Goal: Task Accomplishment & Management: Complete application form

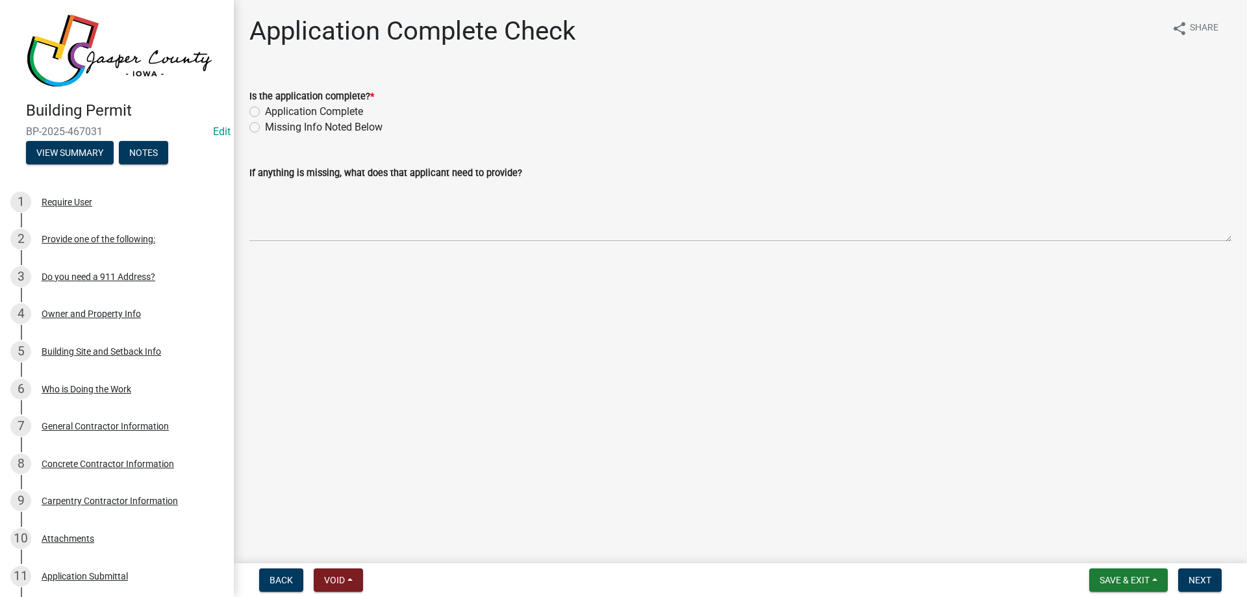
click at [321, 110] on label "Application Complete" at bounding box center [314, 112] width 98 height 16
click at [273, 110] on input "Application Complete" at bounding box center [269, 108] width 8 height 8
radio input "true"
click at [1188, 569] on button "Next" at bounding box center [1200, 579] width 44 height 23
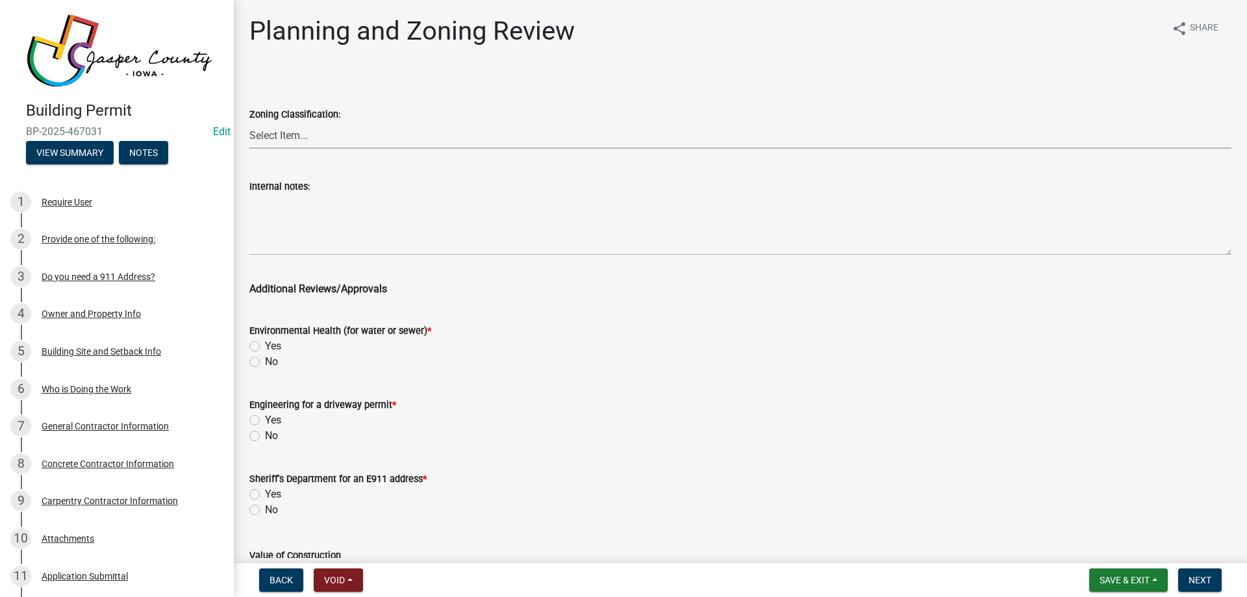
click at [290, 138] on select "Select Item... A RR-5 RR-1 R-1 POS UC/MHP C I FO WHPO AO PUD Incorporated City" at bounding box center [740, 135] width 982 height 27
click at [249, 122] on select "Select Item... A RR-5 RR-1 R-1 POS UC/MHP C I FO WHPO AO PUD Incorporated City" at bounding box center [740, 135] width 982 height 27
select select "bc041ef6-ea5e-4123-bfd5-79d891b208a7"
click at [265, 361] on label "No" at bounding box center [271, 362] width 13 height 16
click at [265, 361] on input "No" at bounding box center [269, 358] width 8 height 8
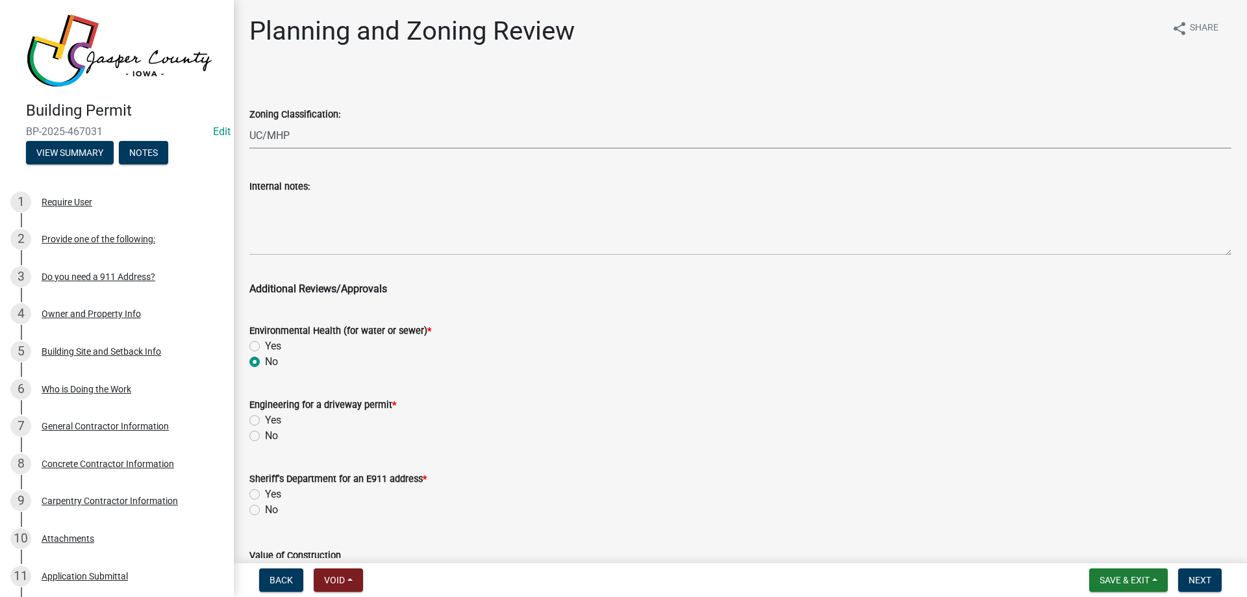
radio input "true"
click at [265, 438] on label "No" at bounding box center [271, 436] width 13 height 16
click at [265, 436] on input "No" at bounding box center [269, 432] width 8 height 8
radio input "true"
click at [265, 510] on label "No" at bounding box center [271, 510] width 13 height 16
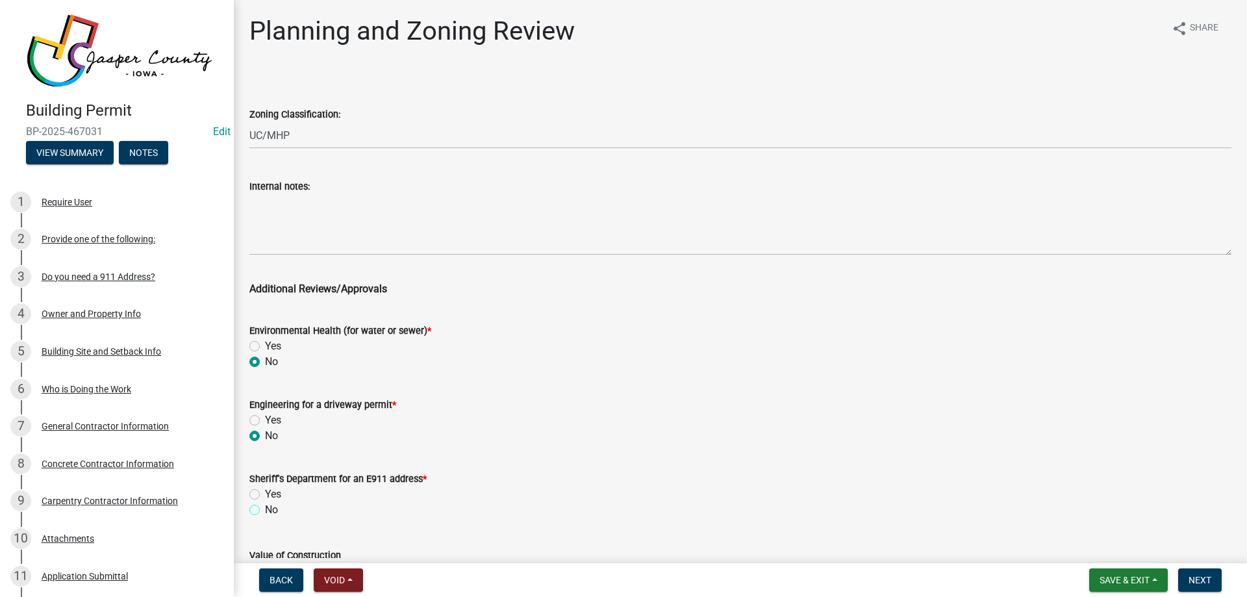
click at [265, 510] on input "No" at bounding box center [269, 506] width 8 height 8
radio input "true"
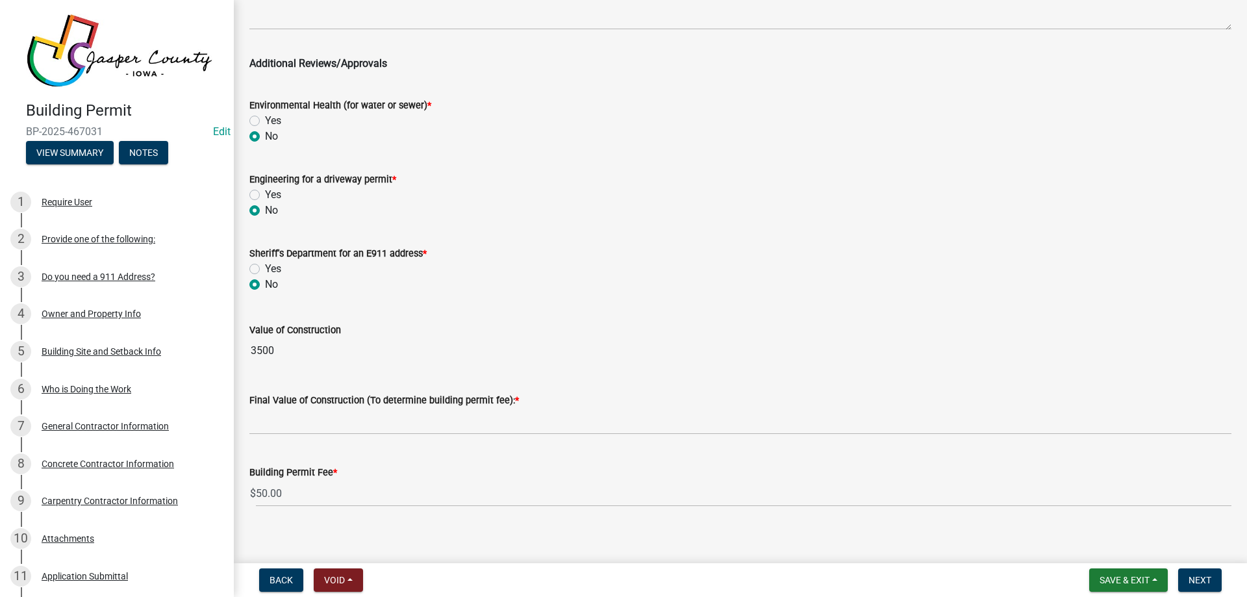
scroll to position [236, 0]
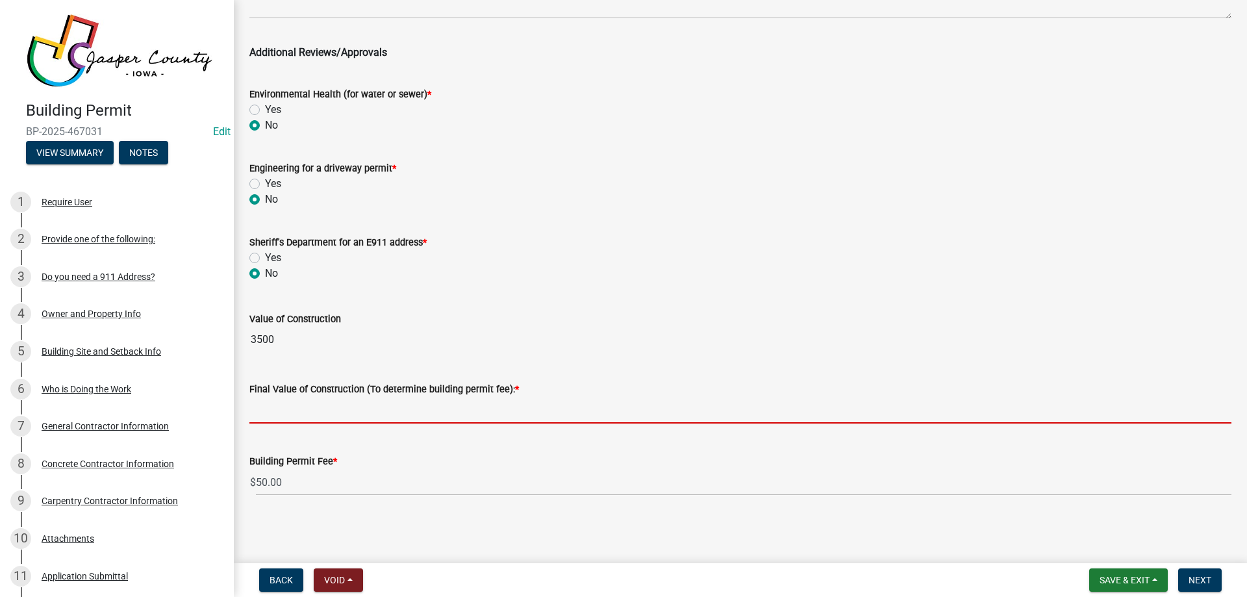
click at [381, 408] on input "text" at bounding box center [740, 410] width 982 height 27
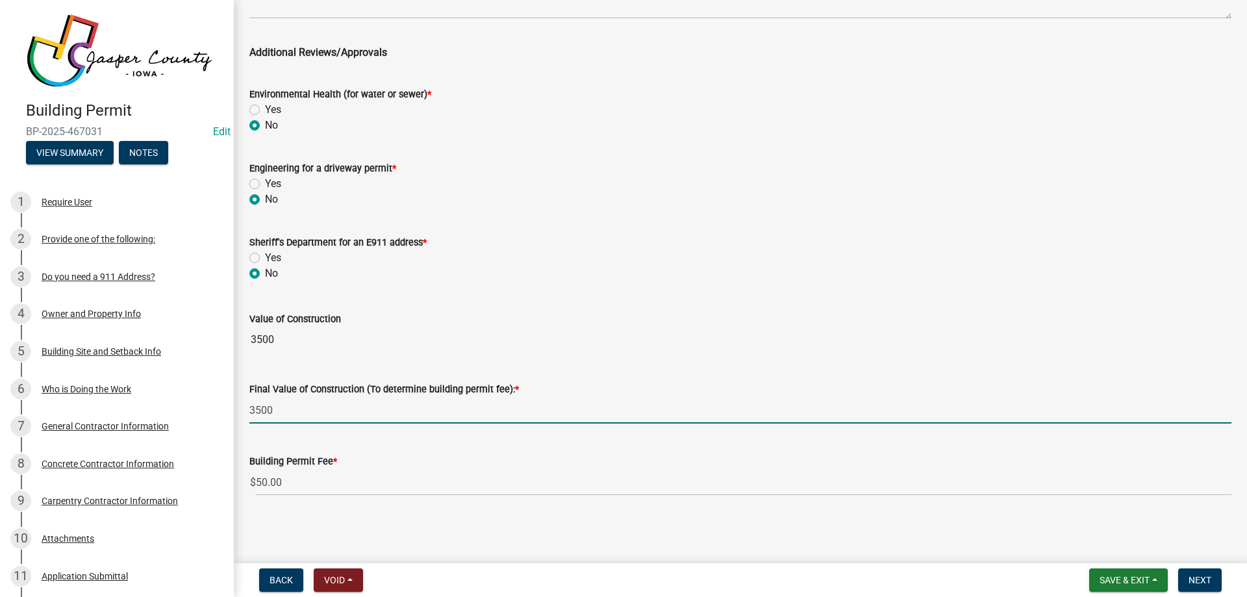
type input "3500"
click at [499, 242] on wm-data-entity-input-list "Zoning Classification: Select Item... A RR-5 RR-1 R-1 POS UC/MHP C I FO WHPO AO…" at bounding box center [740, 171] width 982 height 671
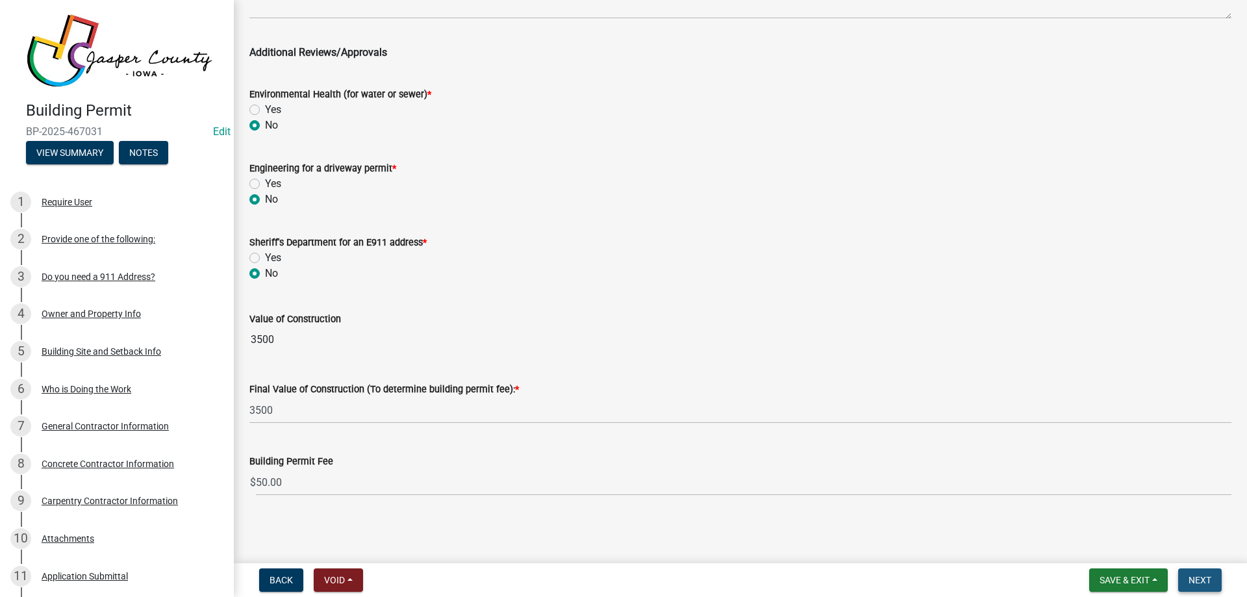
click at [1214, 577] on button "Next" at bounding box center [1200, 579] width 44 height 23
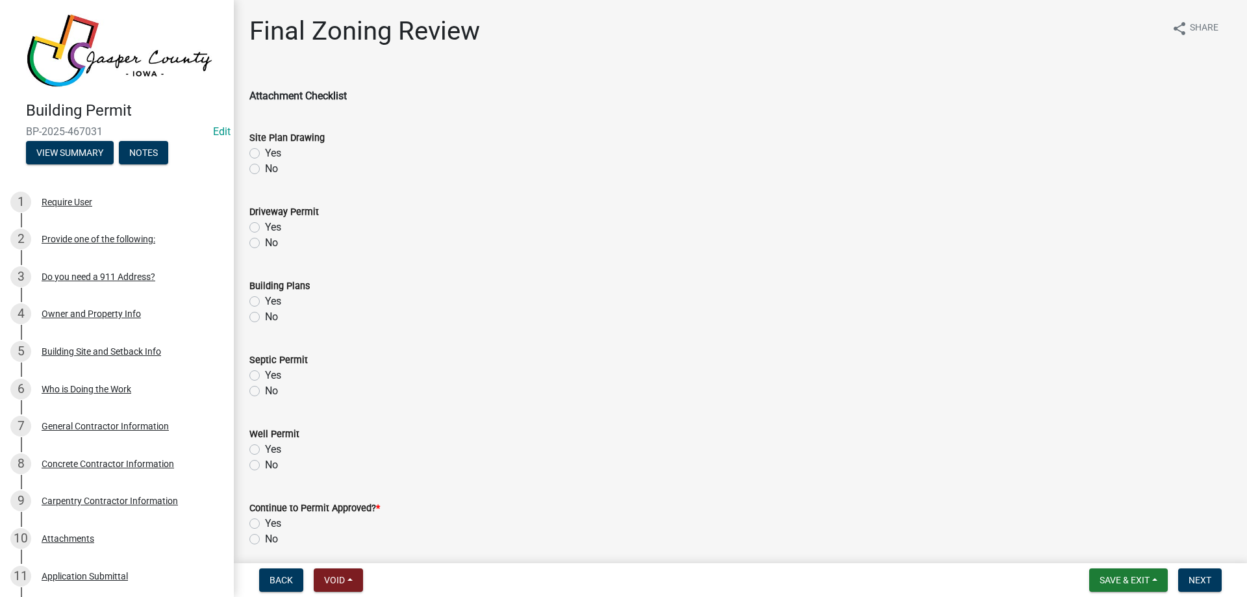
click at [265, 151] on label "Yes" at bounding box center [273, 153] width 16 height 16
click at [265, 151] on input "Yes" at bounding box center [269, 149] width 8 height 8
radio input "true"
click at [265, 240] on label "No" at bounding box center [271, 243] width 13 height 16
click at [265, 240] on input "No" at bounding box center [269, 239] width 8 height 8
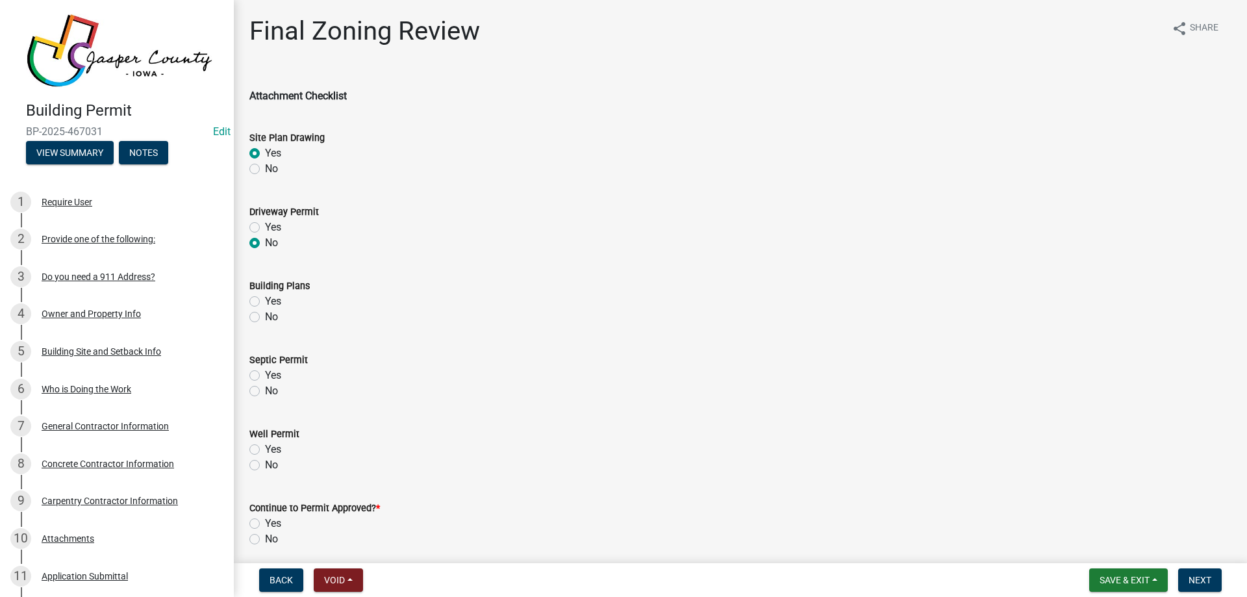
radio input "true"
click at [254, 308] on div "Yes" at bounding box center [740, 302] width 982 height 16
click at [265, 299] on label "Yes" at bounding box center [273, 302] width 16 height 16
click at [265, 299] on input "Yes" at bounding box center [269, 298] width 8 height 8
radio input "true"
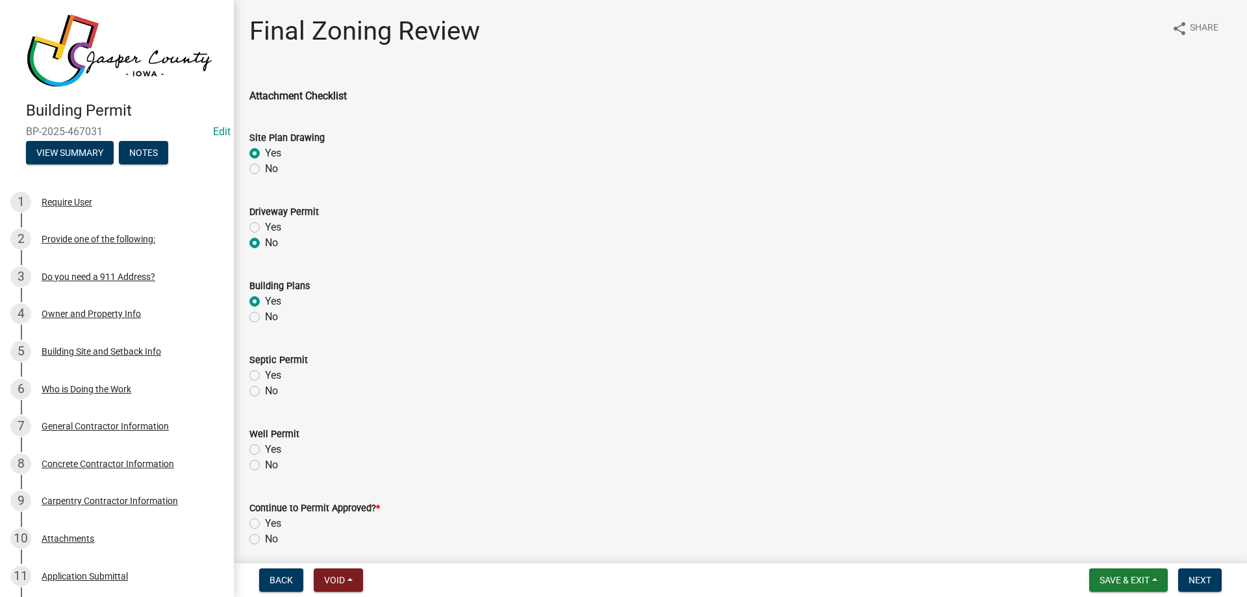
click at [265, 390] on label "No" at bounding box center [271, 391] width 13 height 16
click at [265, 390] on input "No" at bounding box center [269, 387] width 8 height 8
radio input "true"
click at [265, 466] on label "No" at bounding box center [271, 465] width 13 height 16
click at [265, 466] on input "No" at bounding box center [269, 461] width 8 height 8
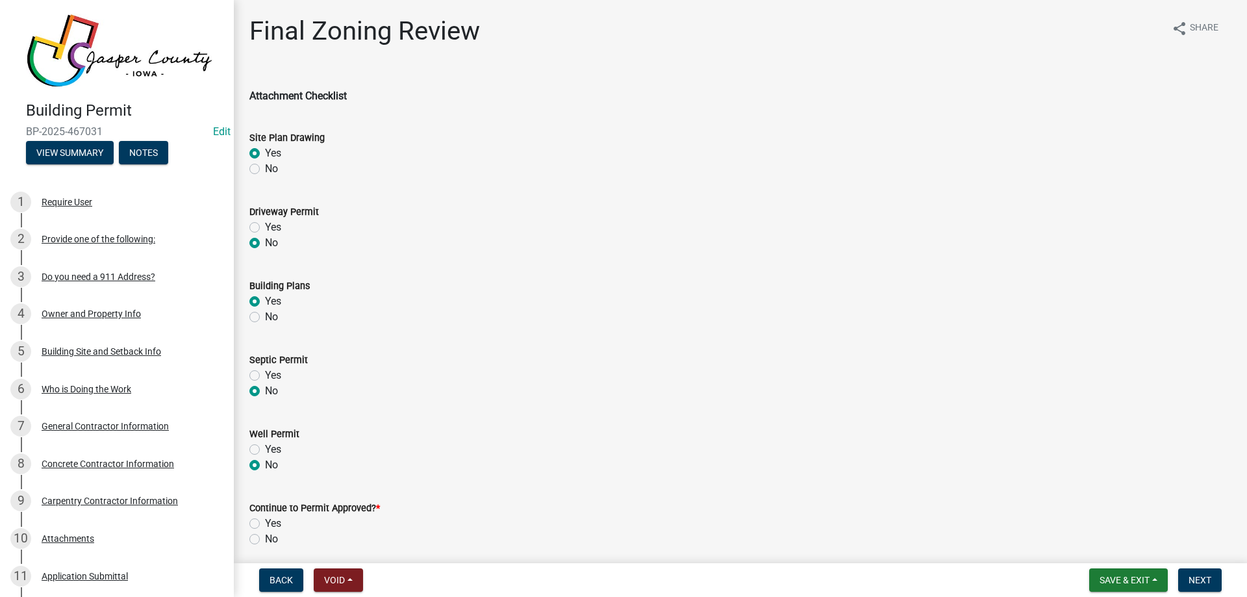
radio input "true"
click at [265, 541] on label "No" at bounding box center [271, 539] width 13 height 16
click at [265, 540] on input "No" at bounding box center [269, 535] width 8 height 8
radio input "true"
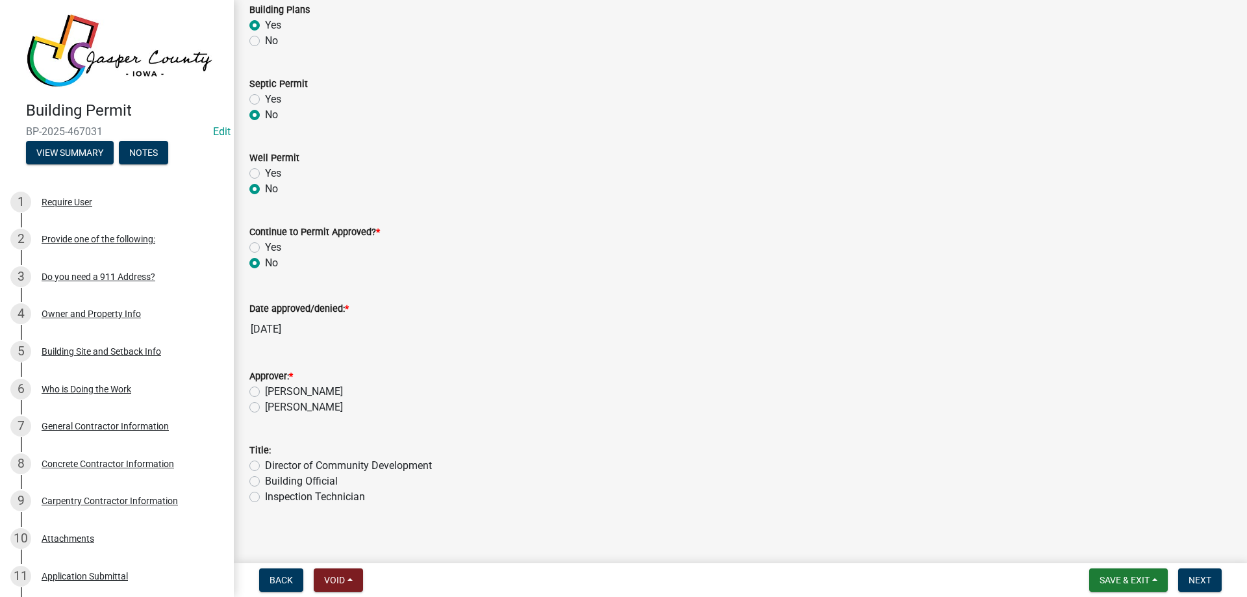
scroll to position [285, 0]
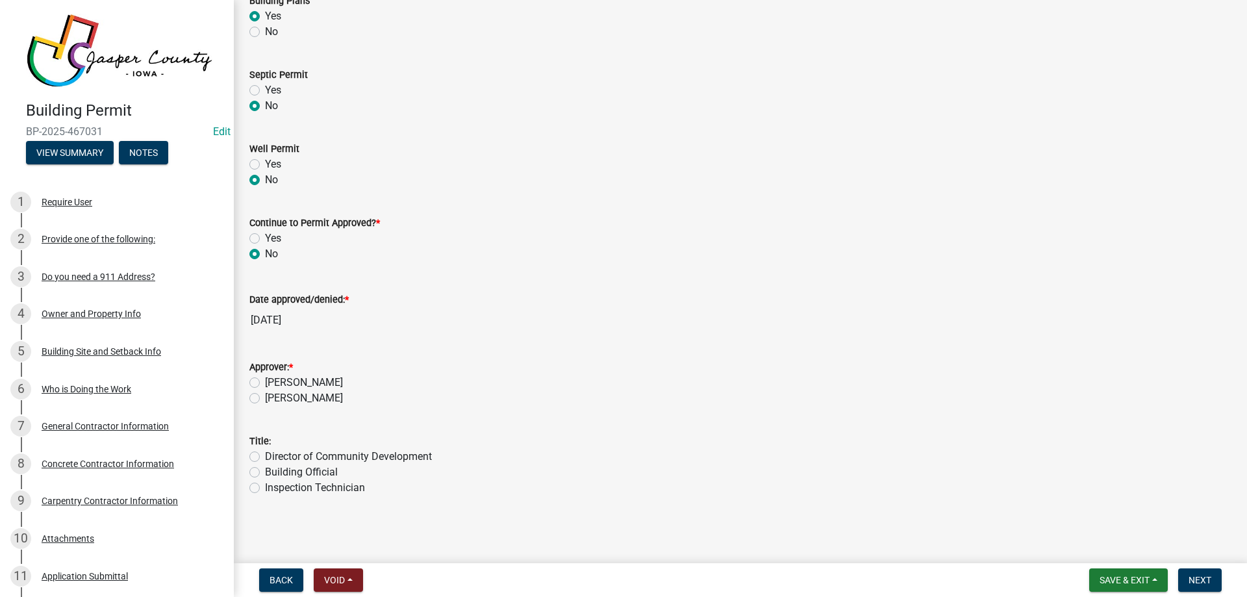
click at [265, 379] on label "[PERSON_NAME]" at bounding box center [304, 383] width 78 height 16
click at [265, 379] on input "[PERSON_NAME]" at bounding box center [269, 379] width 8 height 8
radio input "true"
click at [265, 471] on label "Building Official" at bounding box center [301, 472] width 73 height 16
click at [265, 471] on input "Building Official" at bounding box center [269, 468] width 8 height 8
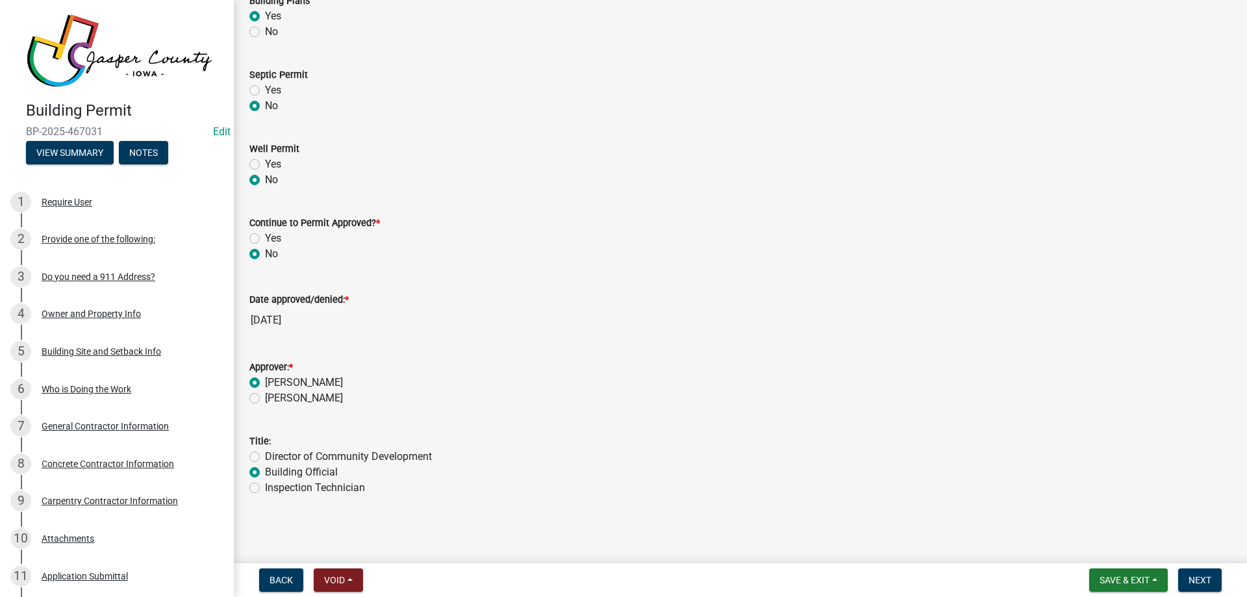
radio input "true"
click at [1201, 573] on button "Next" at bounding box center [1200, 579] width 44 height 23
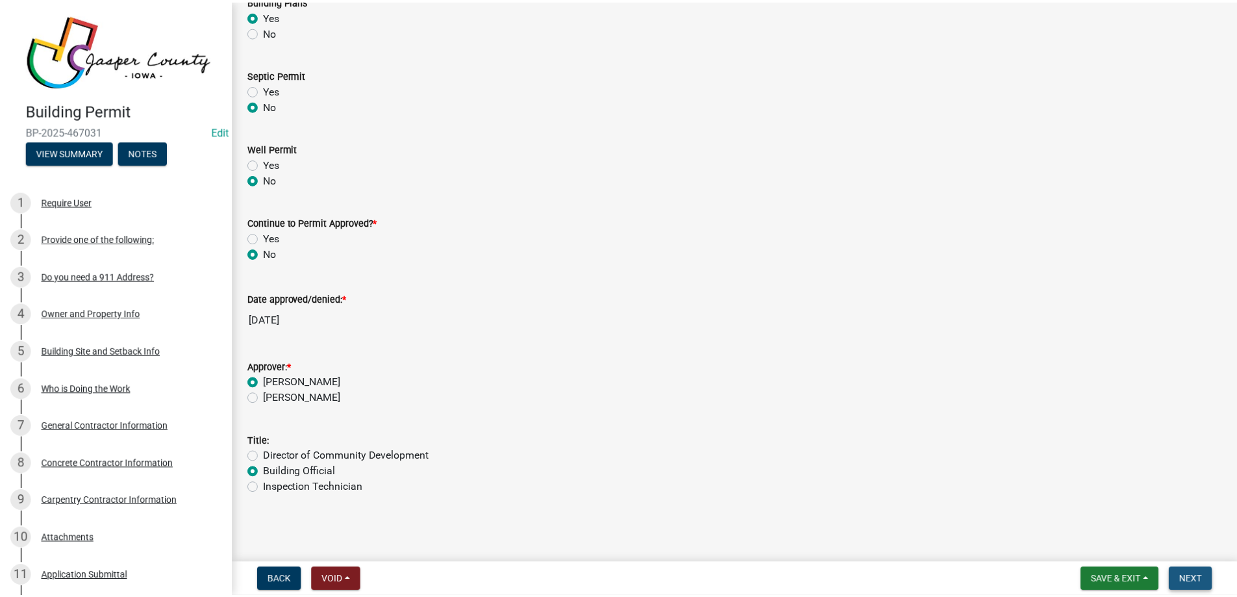
scroll to position [0, 0]
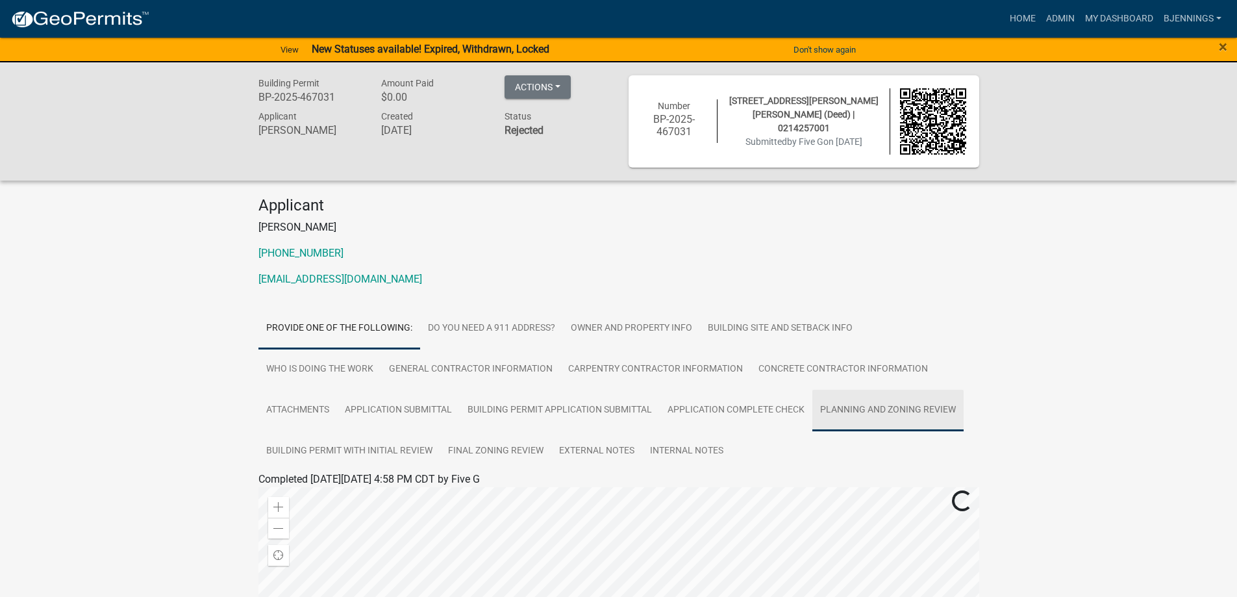
click at [872, 399] on link "Planning and Zoning Review" at bounding box center [887, 411] width 151 height 42
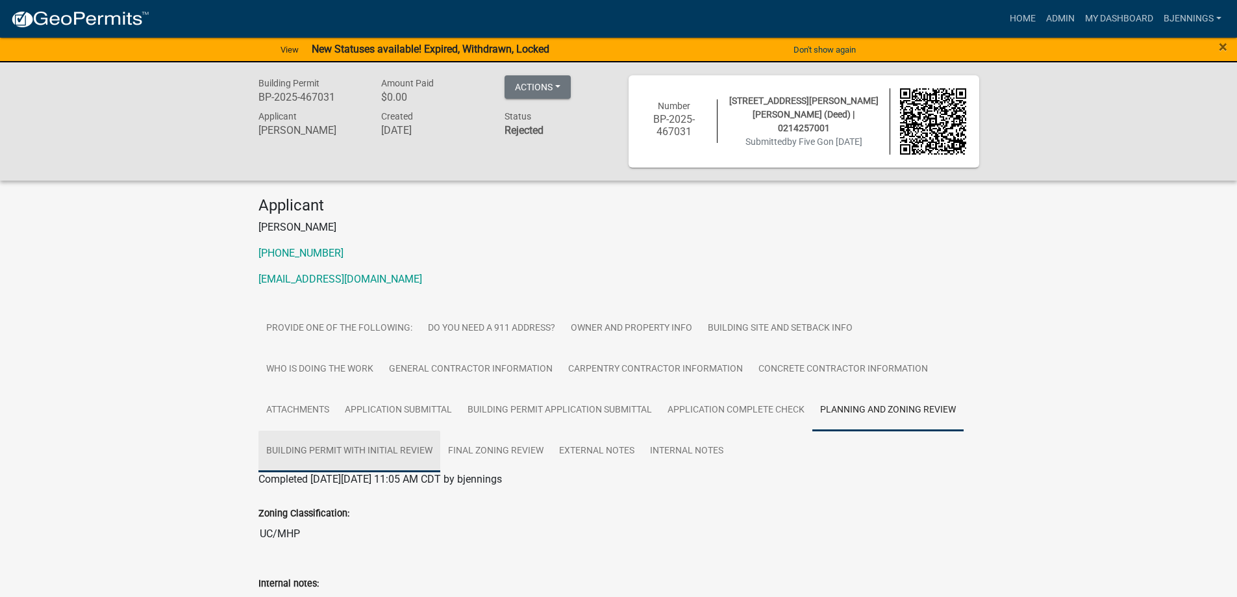
click at [353, 453] on link "Building Permit with Initial Review" at bounding box center [349, 452] width 182 height 42
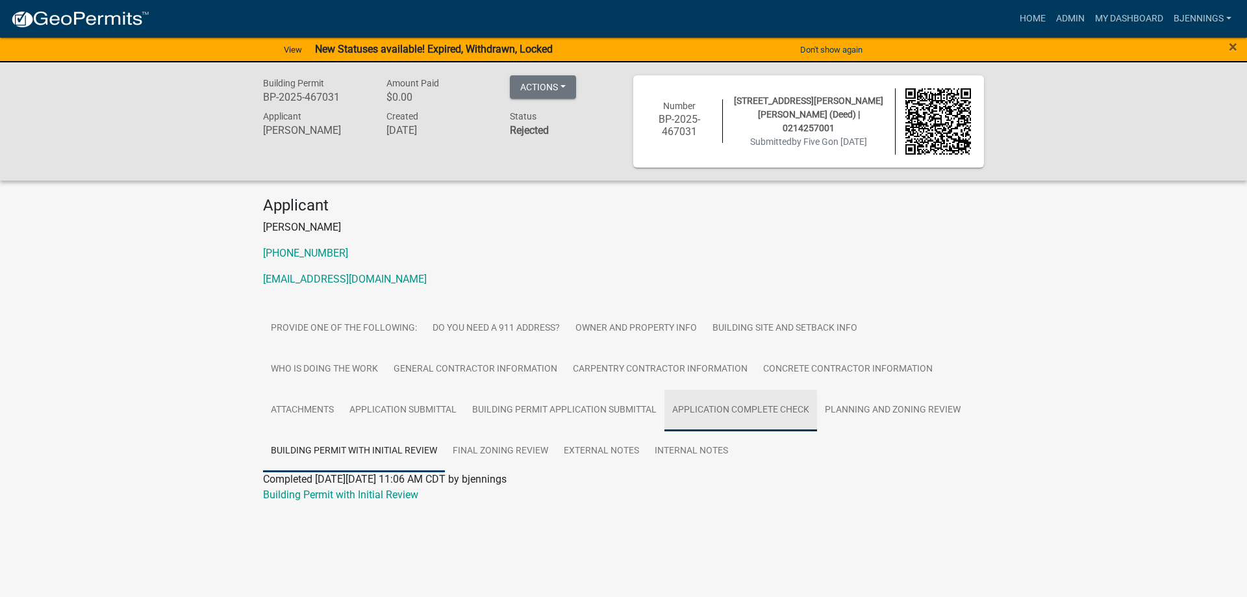
click at [789, 412] on link "Application Complete Check" at bounding box center [740, 411] width 153 height 42
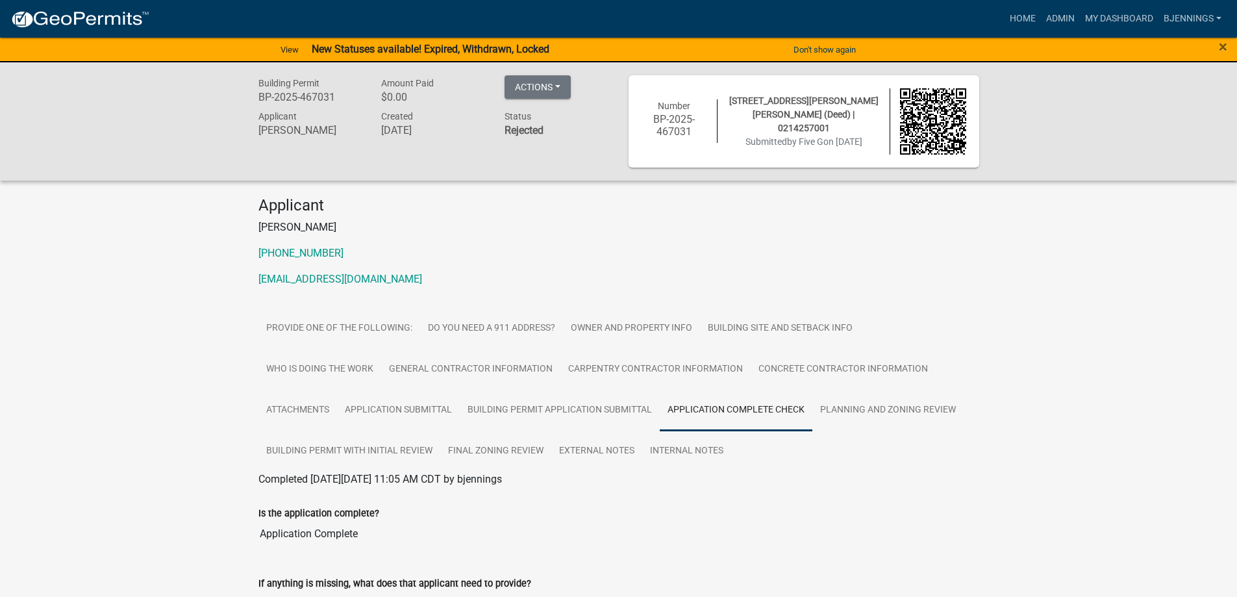
scroll to position [147, 0]
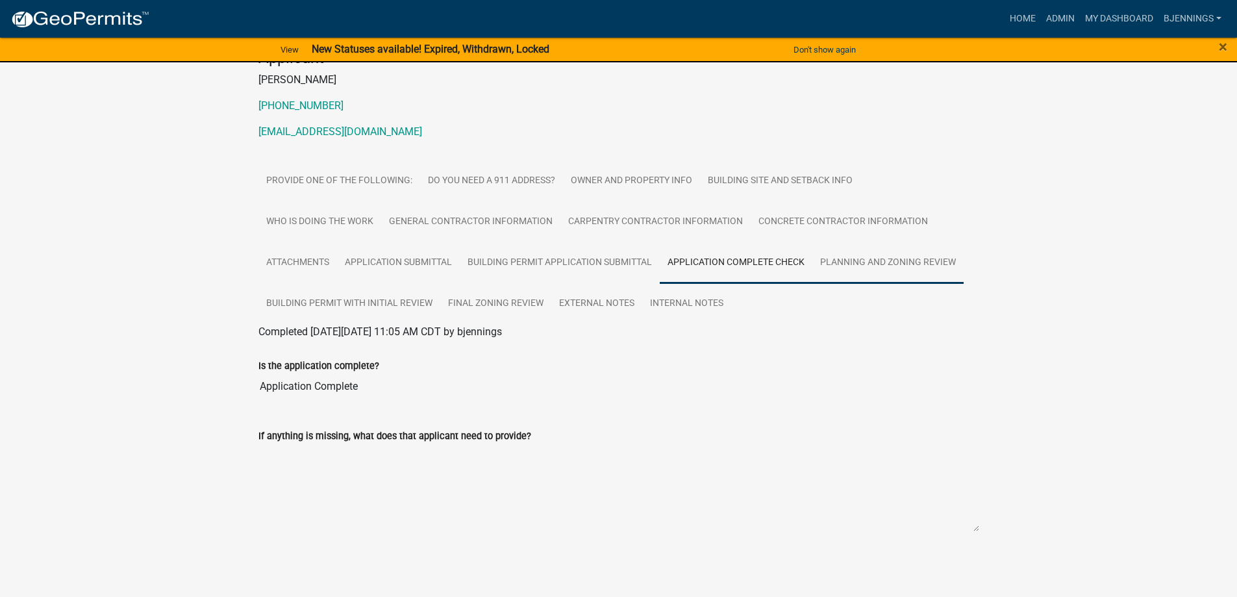
click at [868, 262] on link "Planning and Zoning Review" at bounding box center [887, 263] width 151 height 42
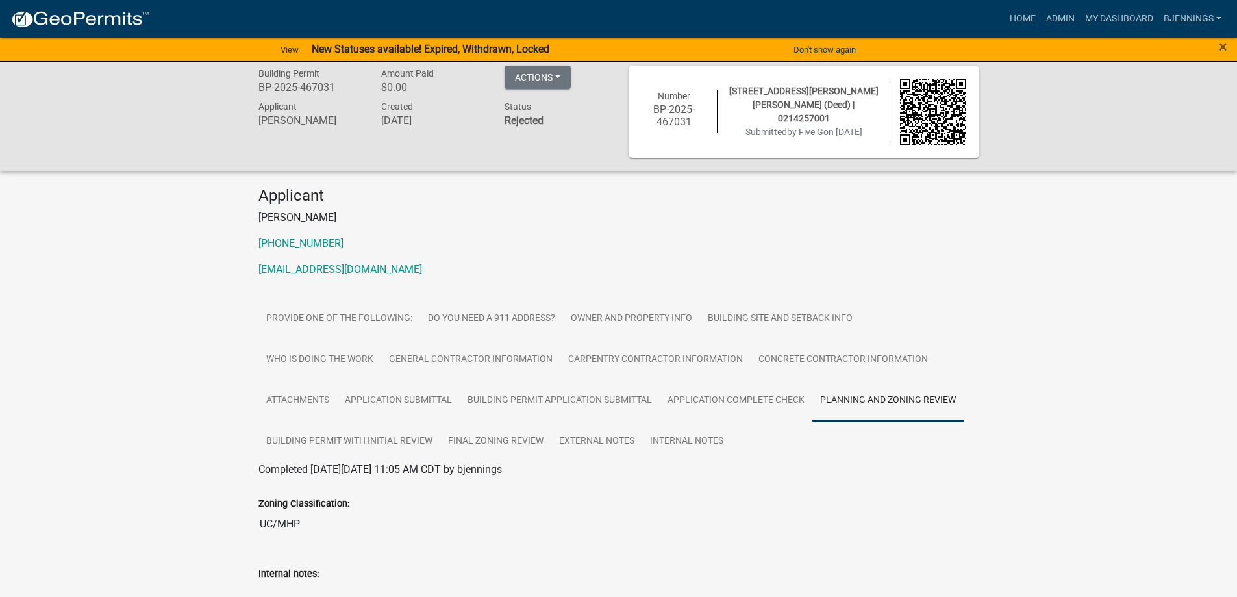
scroll to position [0, 0]
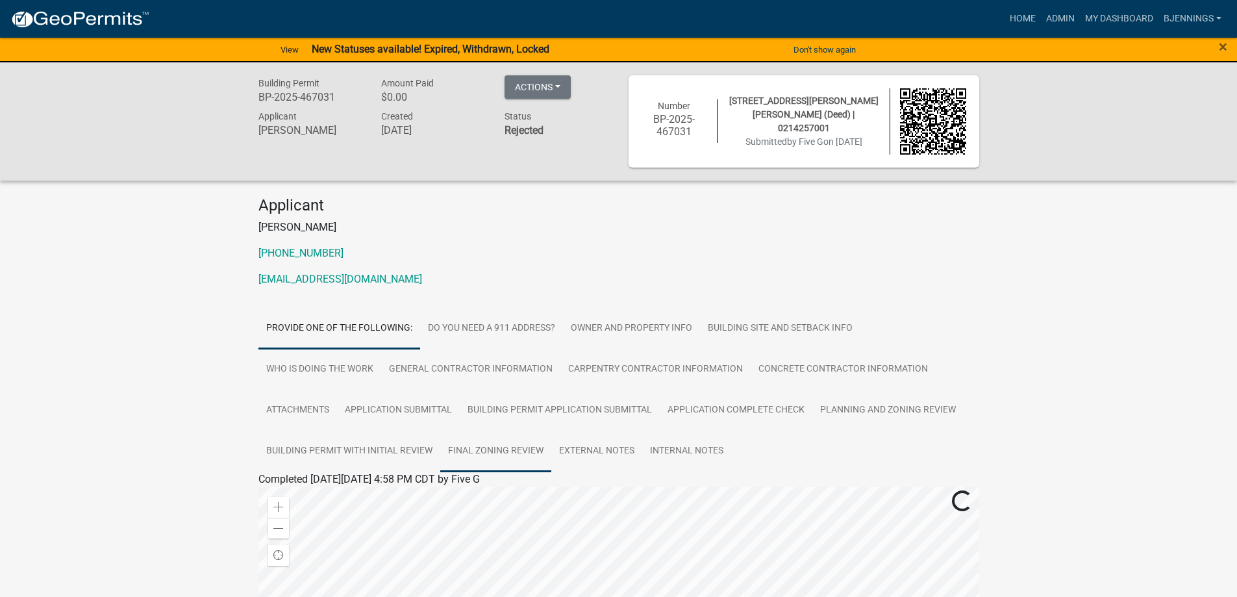
click at [476, 446] on link "Final Zoning Review" at bounding box center [495, 452] width 111 height 42
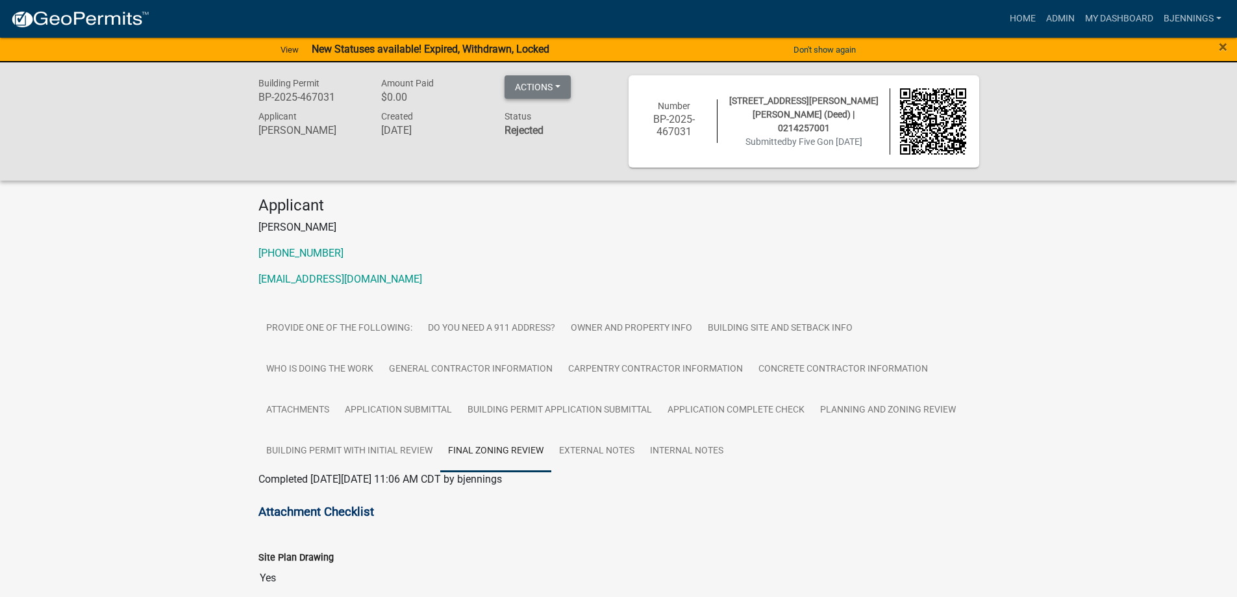
click at [552, 90] on button "Actions" at bounding box center [538, 86] width 66 height 23
click at [552, 89] on button "Actions" at bounding box center [538, 86] width 66 height 23
click at [397, 449] on link "Building Permit with Initial Review" at bounding box center [349, 452] width 182 height 42
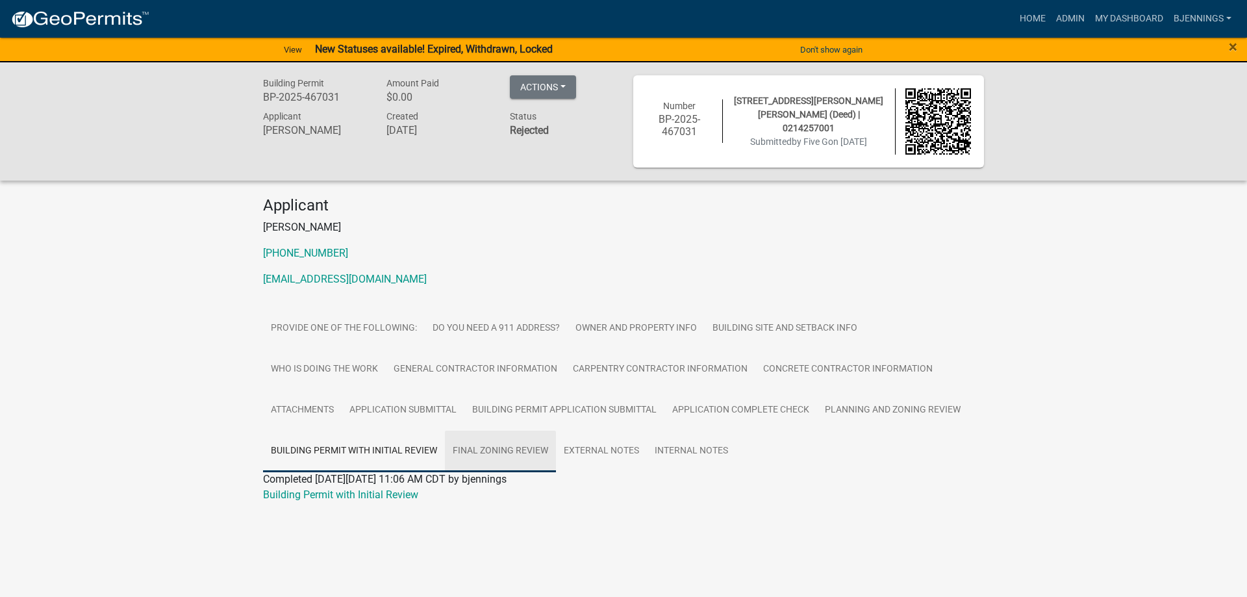
click at [518, 445] on link "Final Zoning Review" at bounding box center [500, 452] width 111 height 42
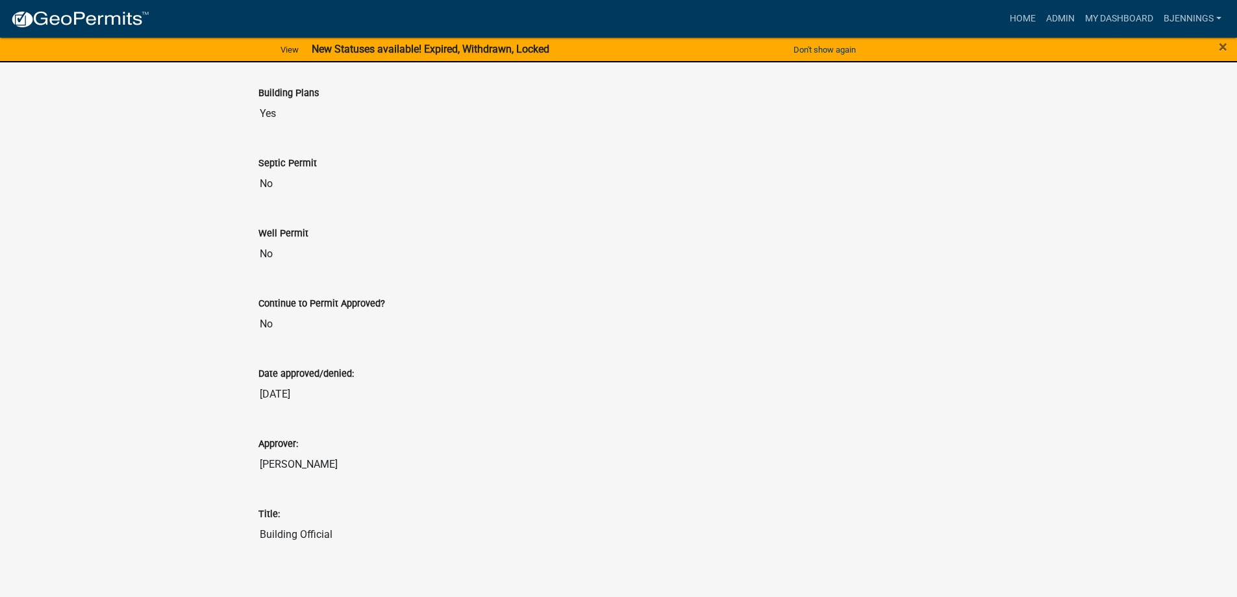
scroll to position [620, 0]
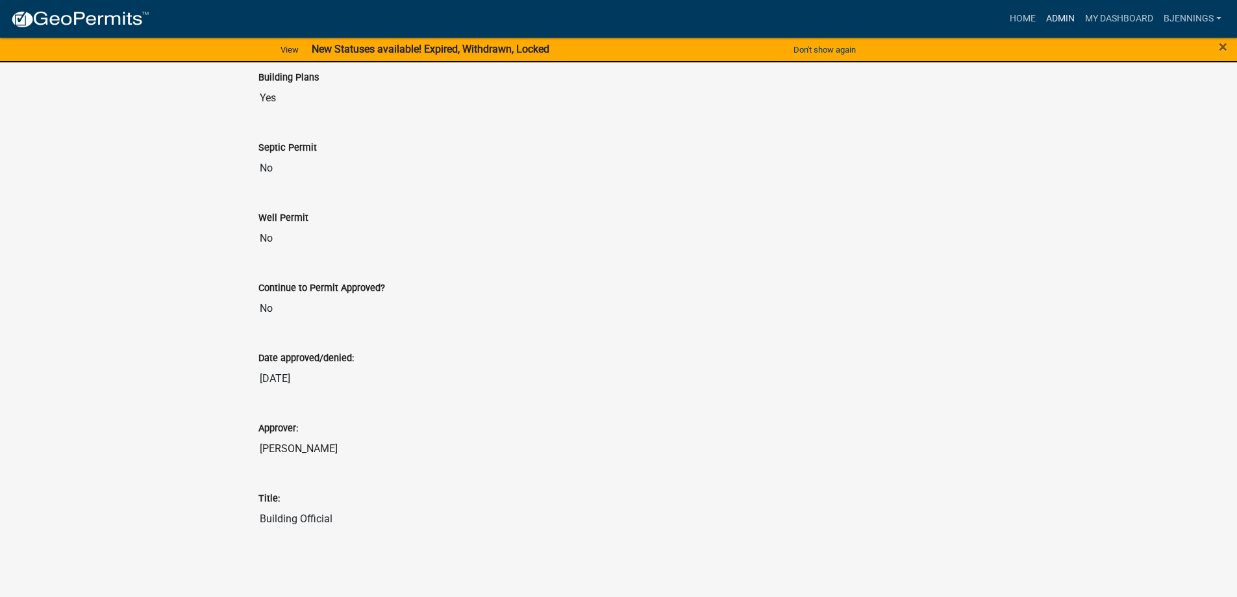
click at [1058, 14] on link "Admin" at bounding box center [1060, 18] width 39 height 25
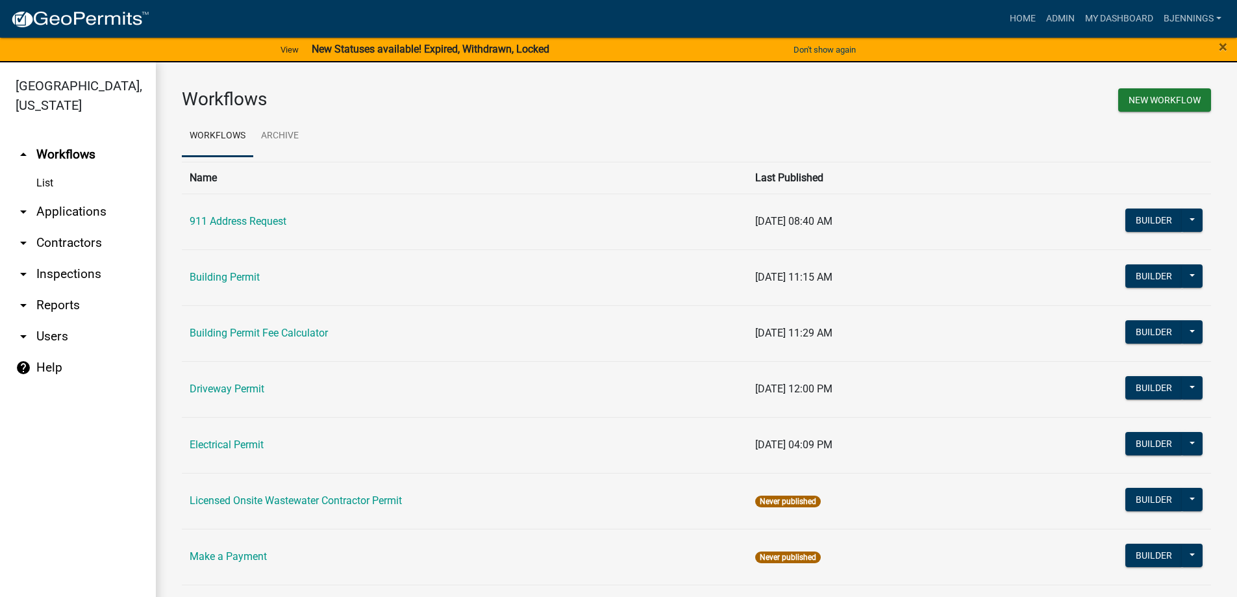
click at [56, 258] on link "arrow_drop_down Inspections" at bounding box center [78, 273] width 156 height 31
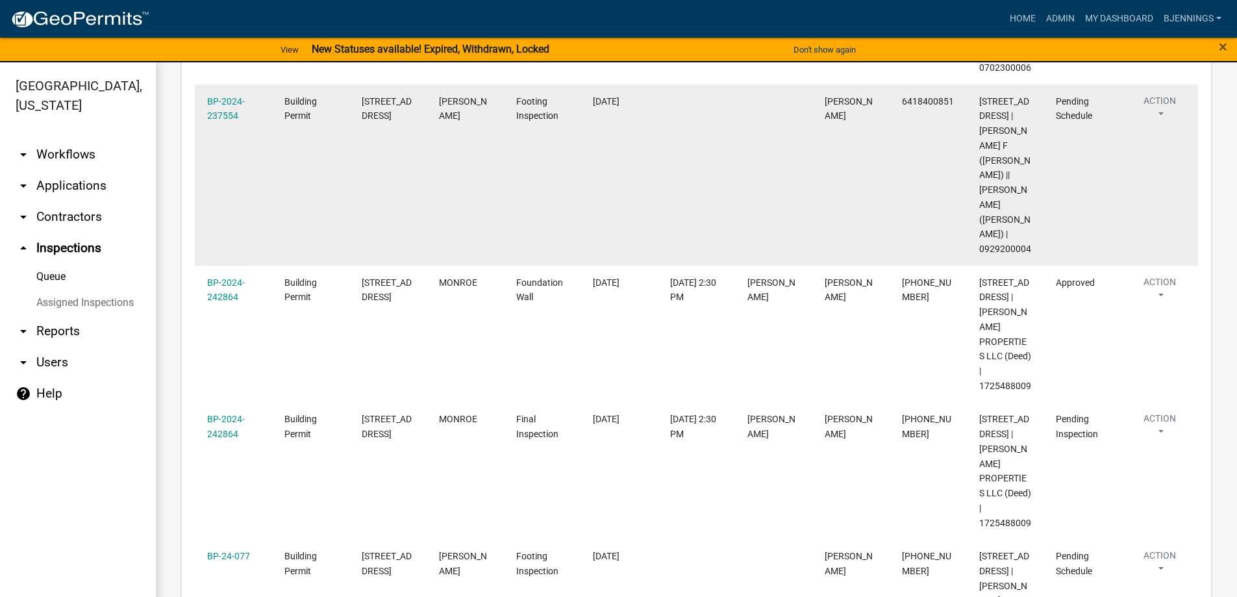
scroll to position [195, 0]
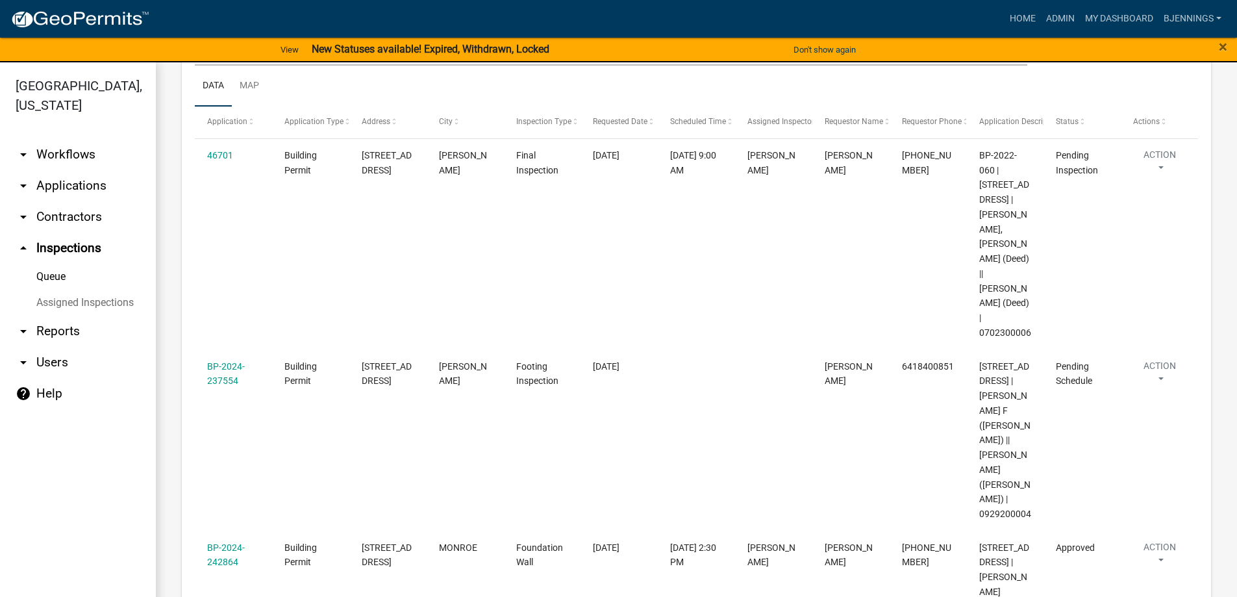
click at [63, 201] on link "arrow_drop_down Contractors" at bounding box center [78, 216] width 156 height 31
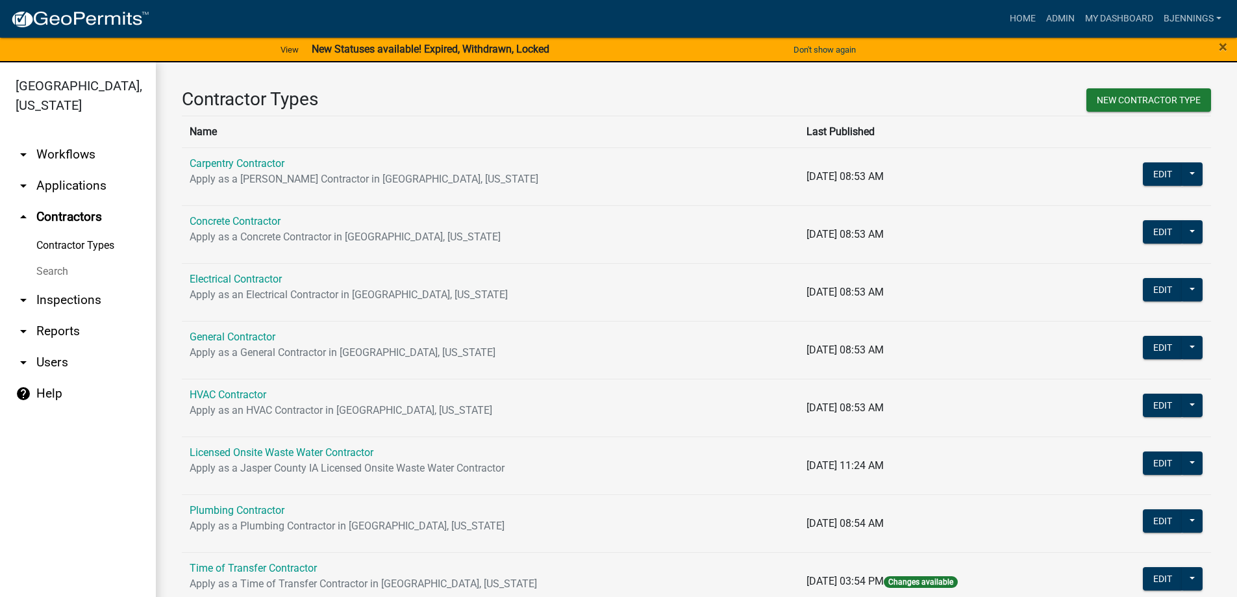
click at [33, 170] on link "arrow_drop_down Applications" at bounding box center [78, 185] width 156 height 31
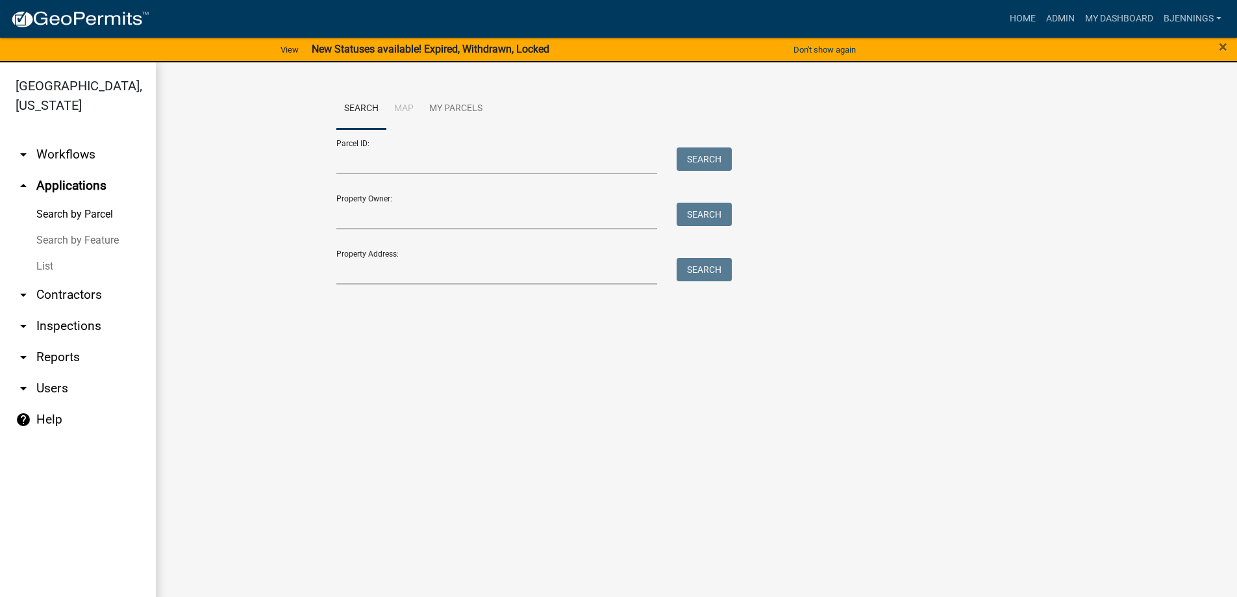
click at [45, 253] on link "List" at bounding box center [78, 266] width 156 height 26
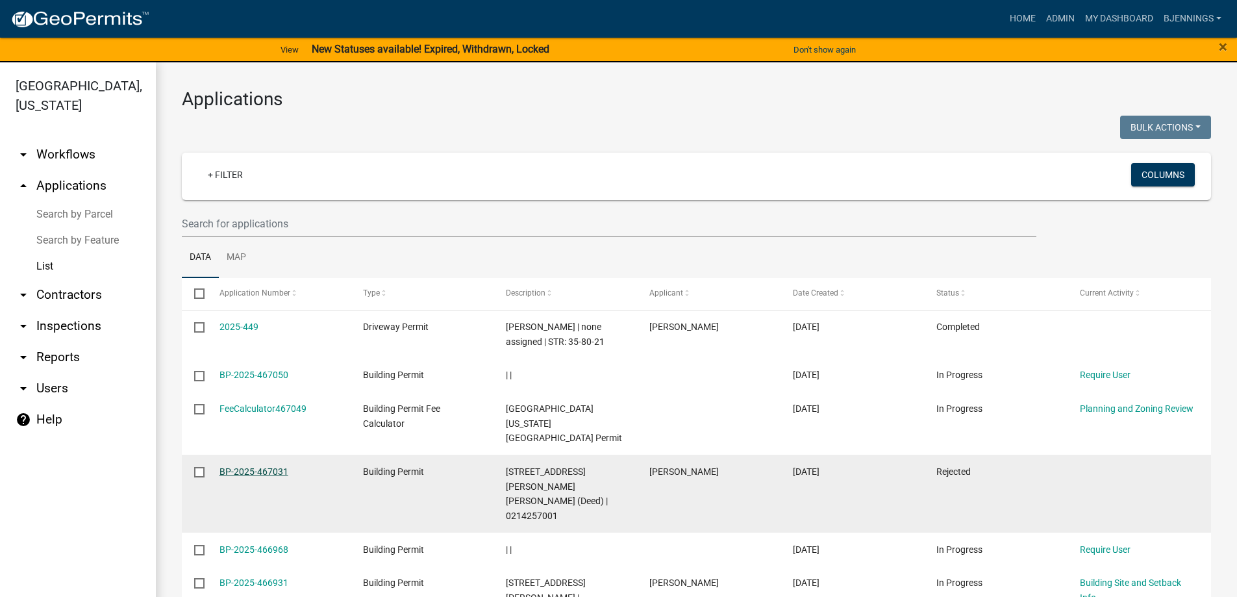
click at [241, 466] on link "BP-2025-467031" at bounding box center [253, 471] width 69 height 10
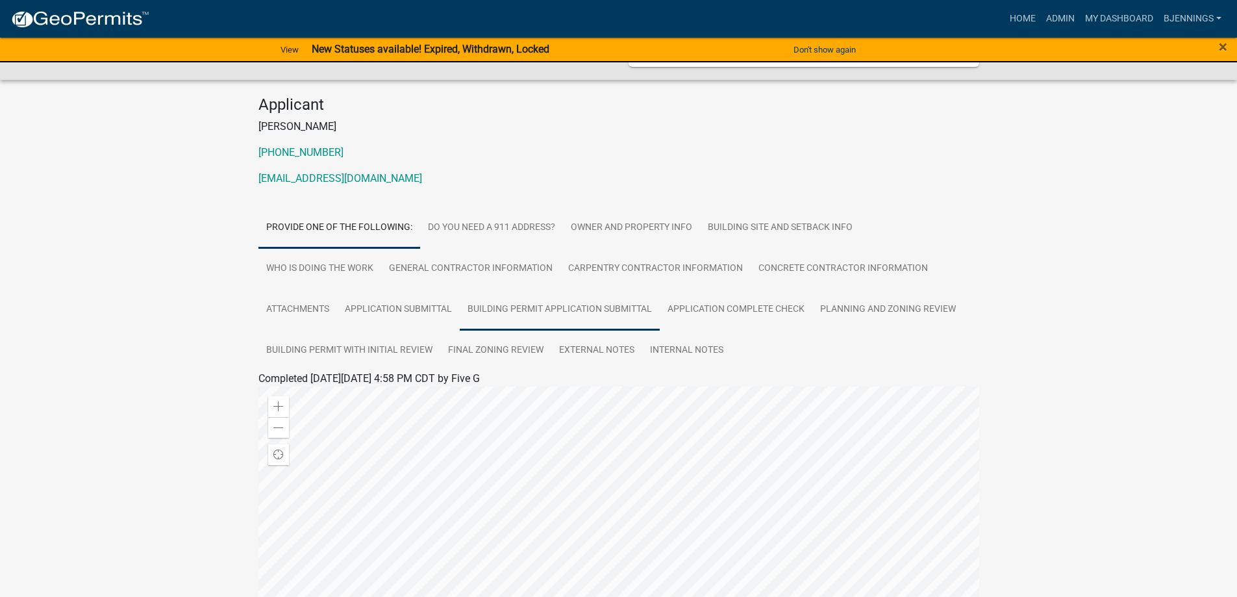
scroll to position [84, 0]
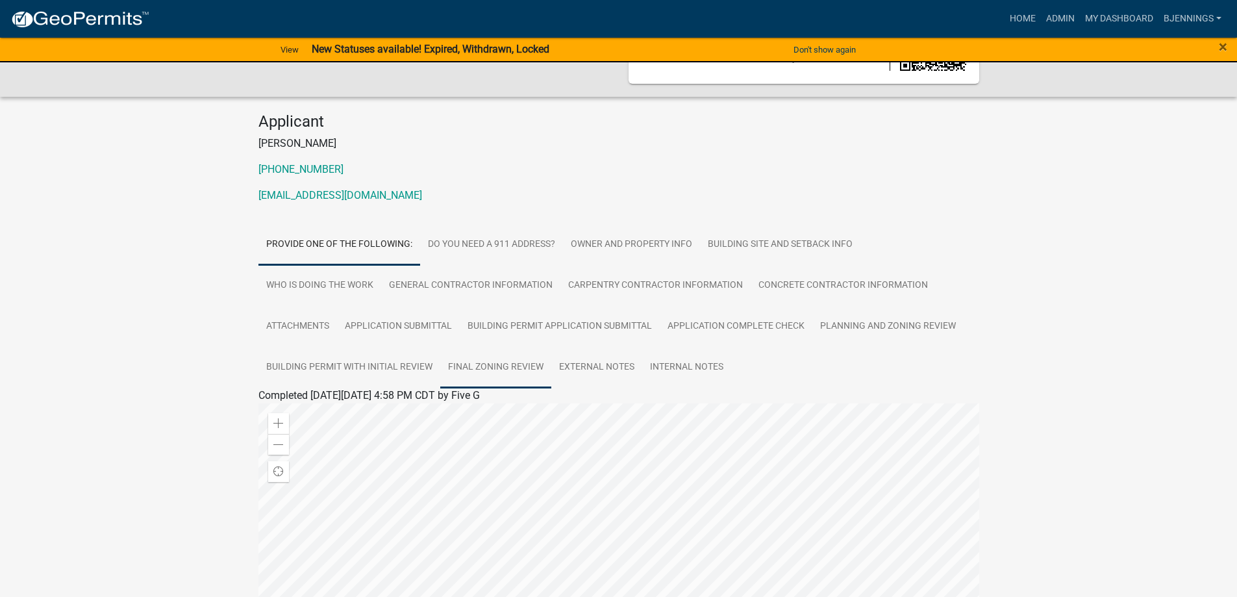
click at [523, 370] on link "Final Zoning Review" at bounding box center [495, 368] width 111 height 42
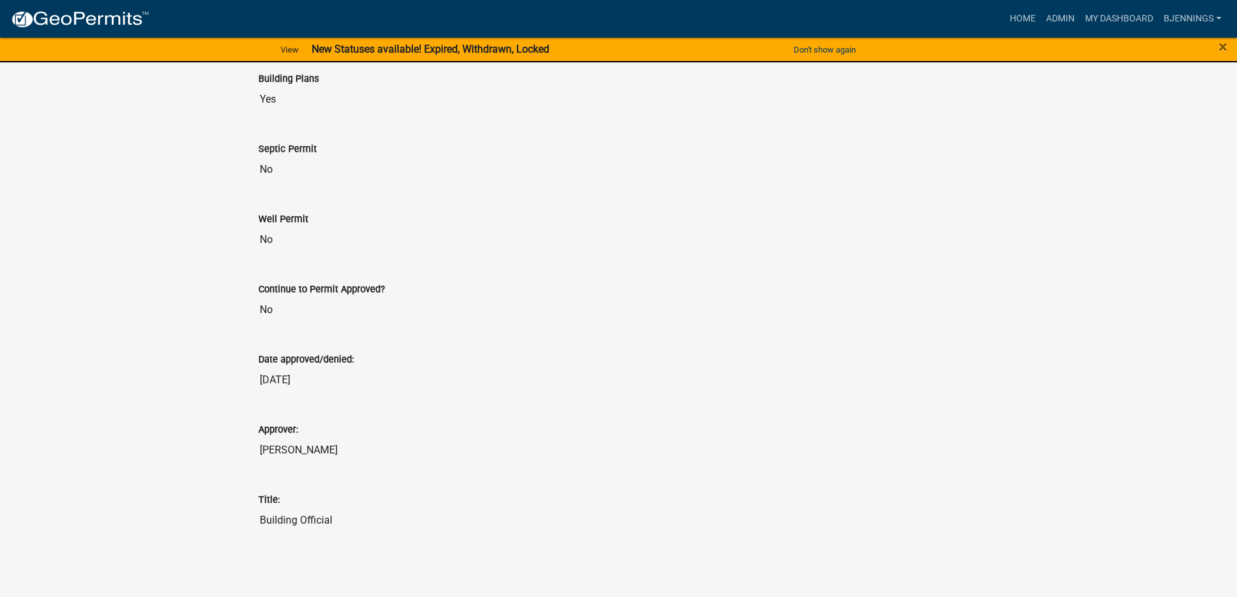
scroll to position [620, 0]
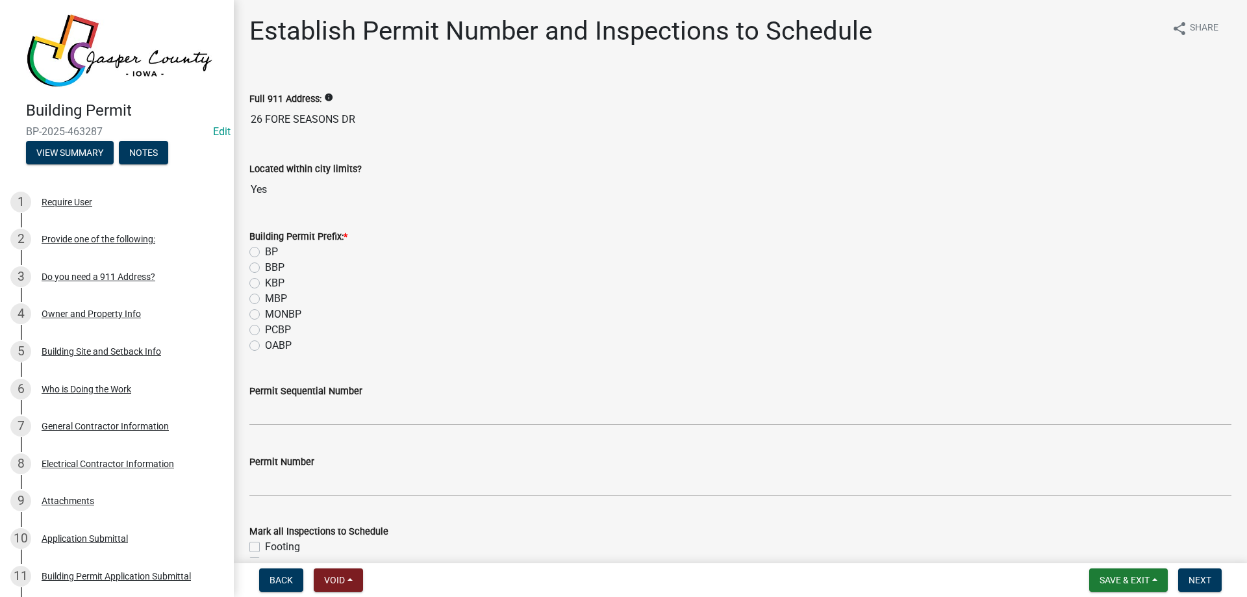
click at [265, 342] on label "OABP" at bounding box center [278, 346] width 27 height 16
click at [265, 342] on input "OABP" at bounding box center [269, 342] width 8 height 8
radio input "true"
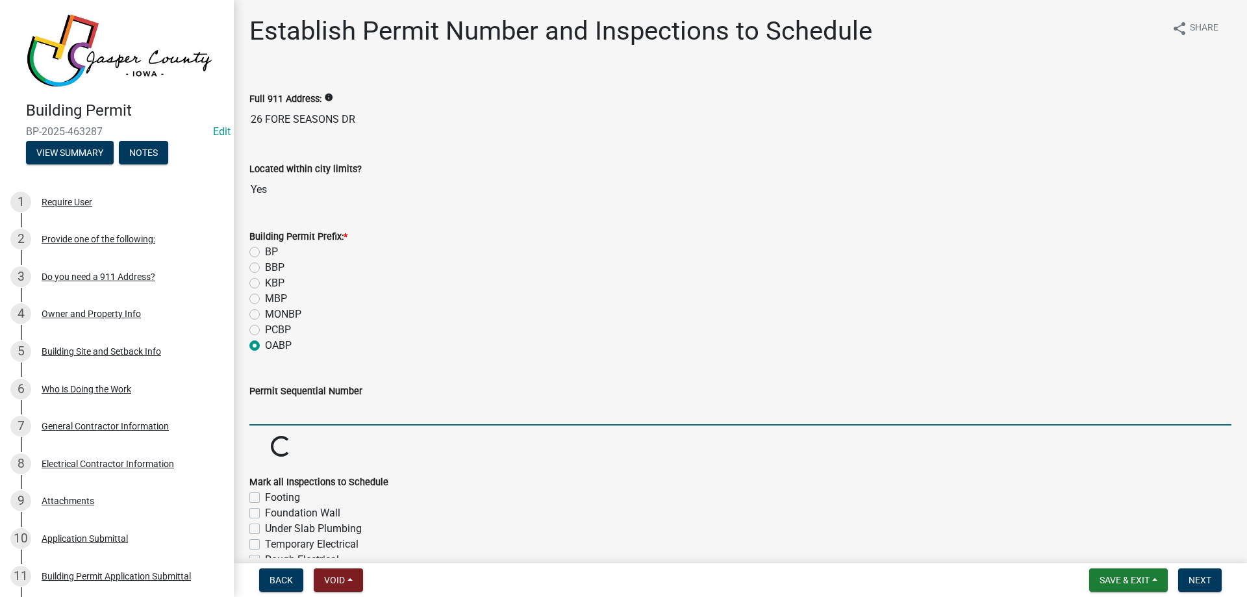
click at [275, 412] on input "Permit Sequential Number" at bounding box center [740, 412] width 982 height 27
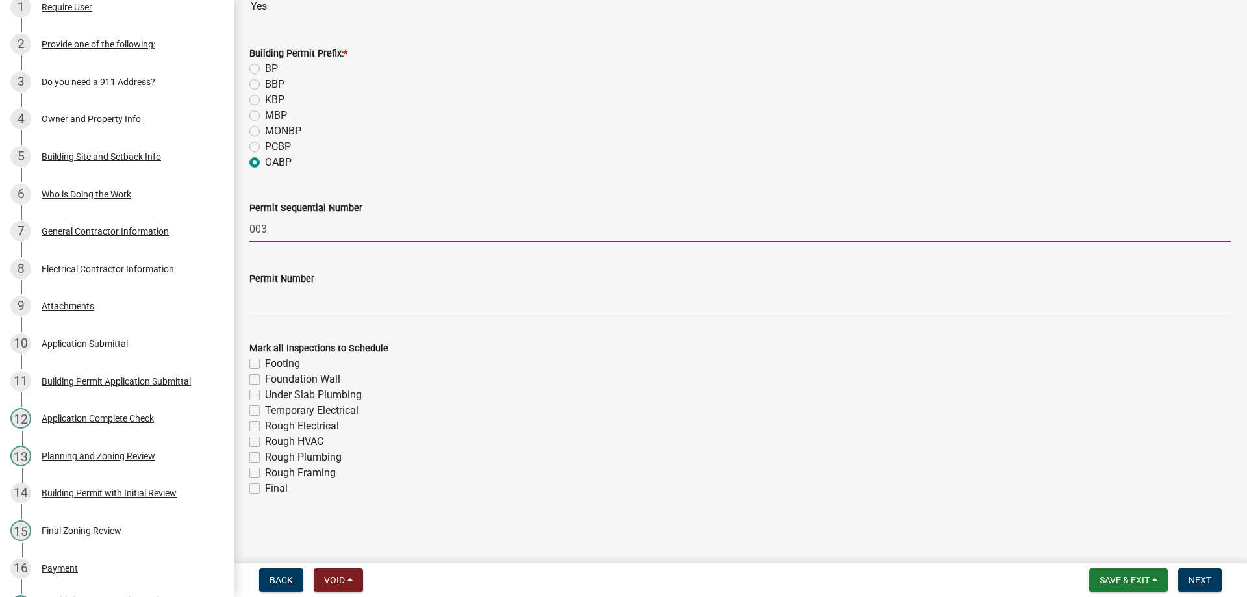
scroll to position [184, 0]
type input "003"
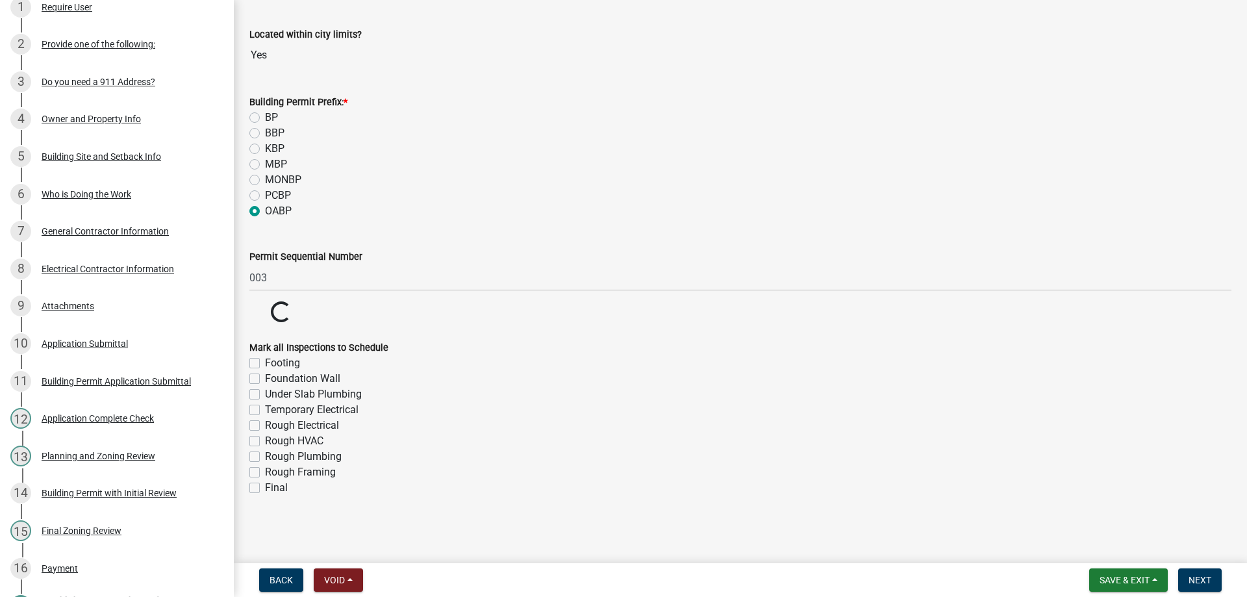
scroll to position [134, 0]
click at [261, 485] on div "Final" at bounding box center [740, 488] width 982 height 16
click at [265, 486] on label "Final" at bounding box center [276, 488] width 23 height 16
click at [265, 486] on input "Final" at bounding box center [269, 484] width 8 height 8
checkbox input "true"
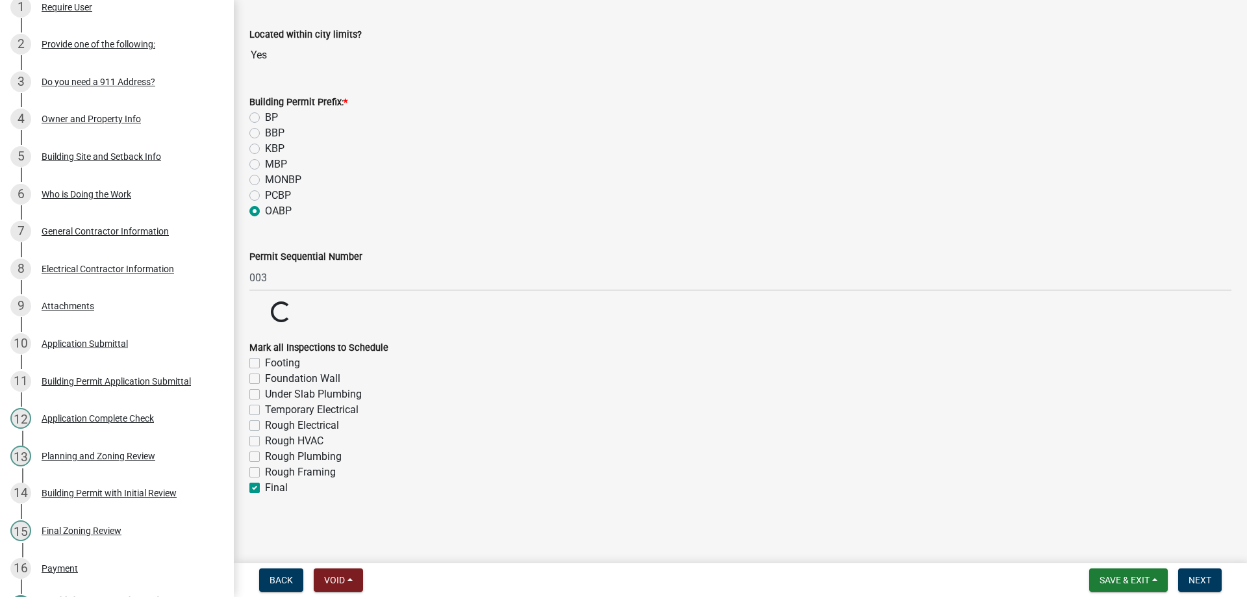
checkbox input "false"
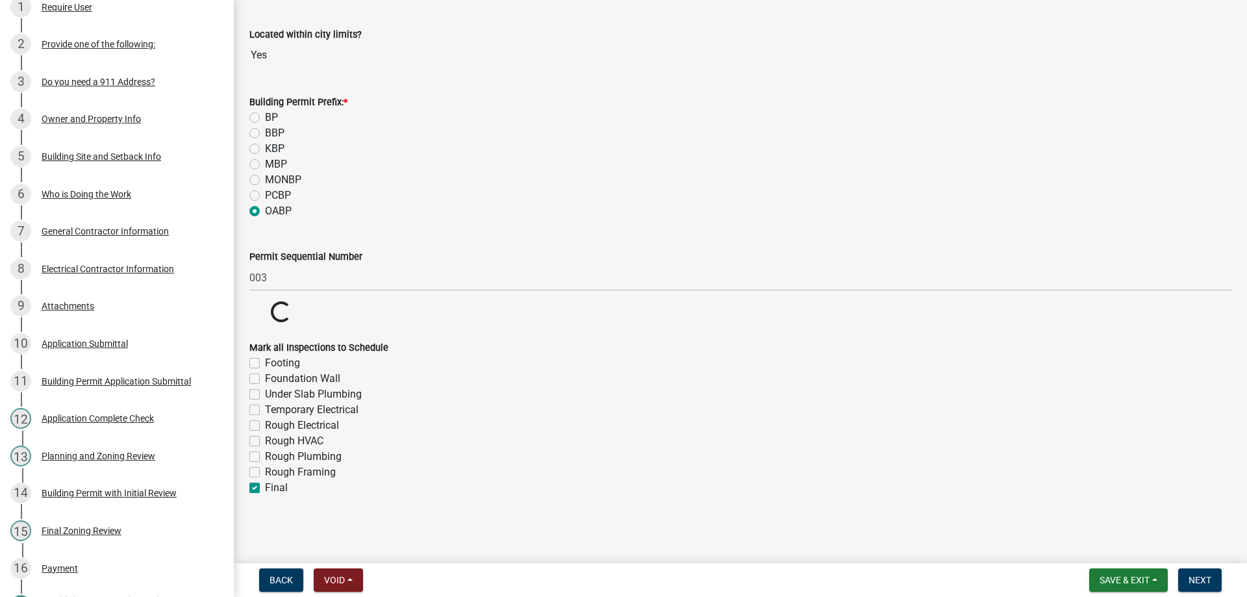
checkbox input "false"
checkbox input "true"
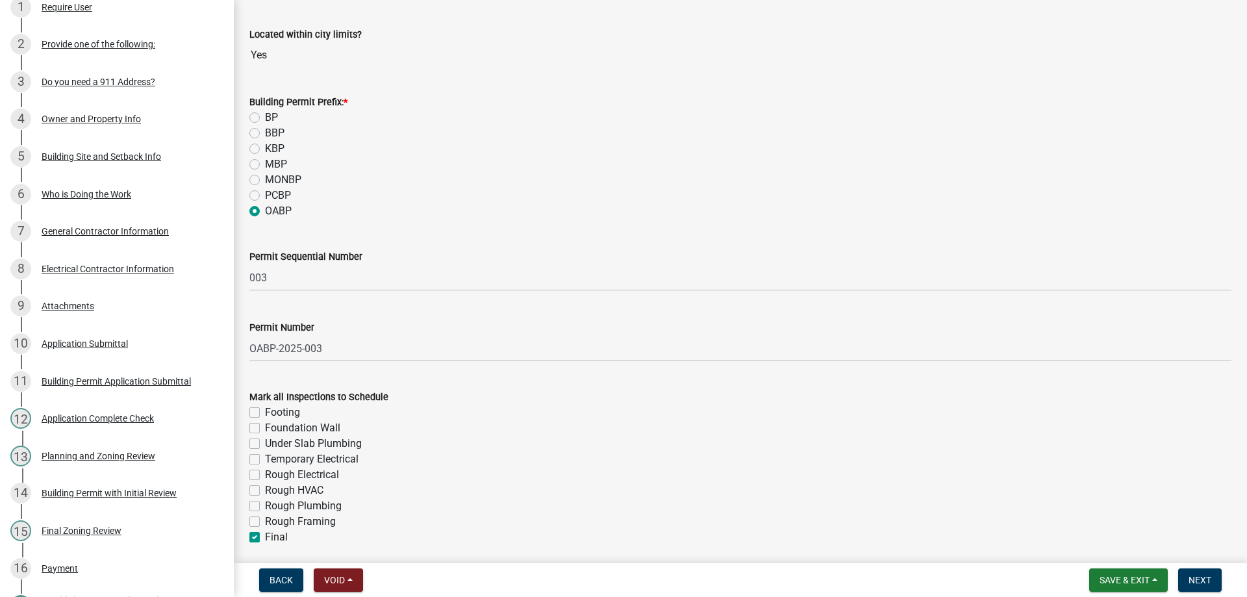
scroll to position [184, 0]
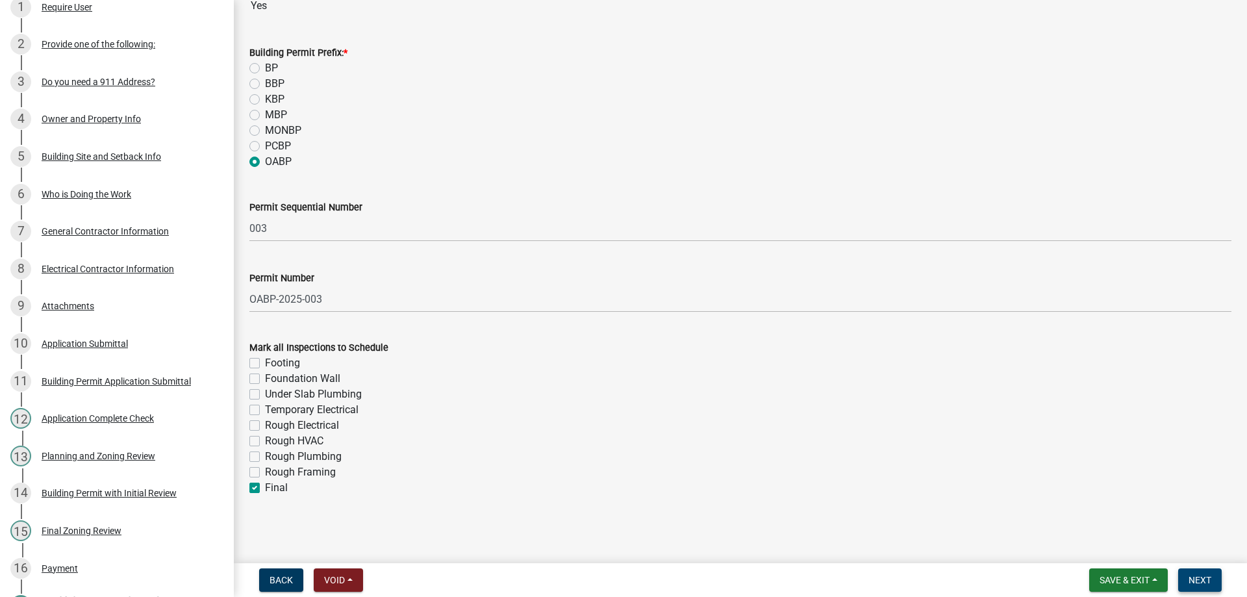
click at [1209, 577] on span "Next" at bounding box center [1199, 580] width 23 height 10
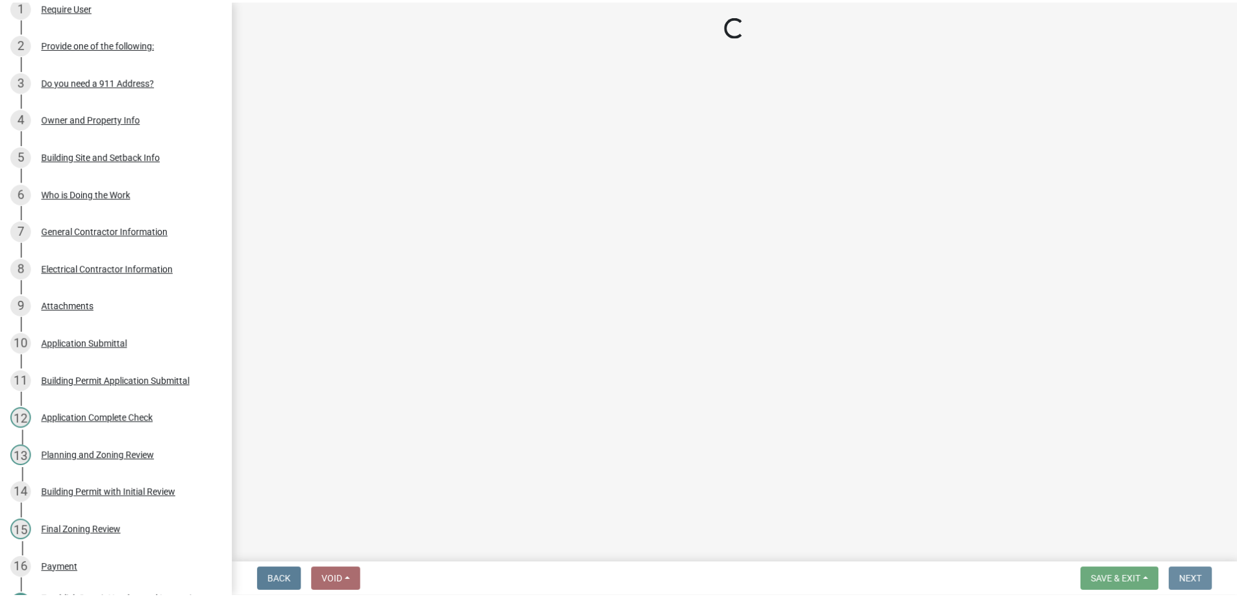
scroll to position [0, 0]
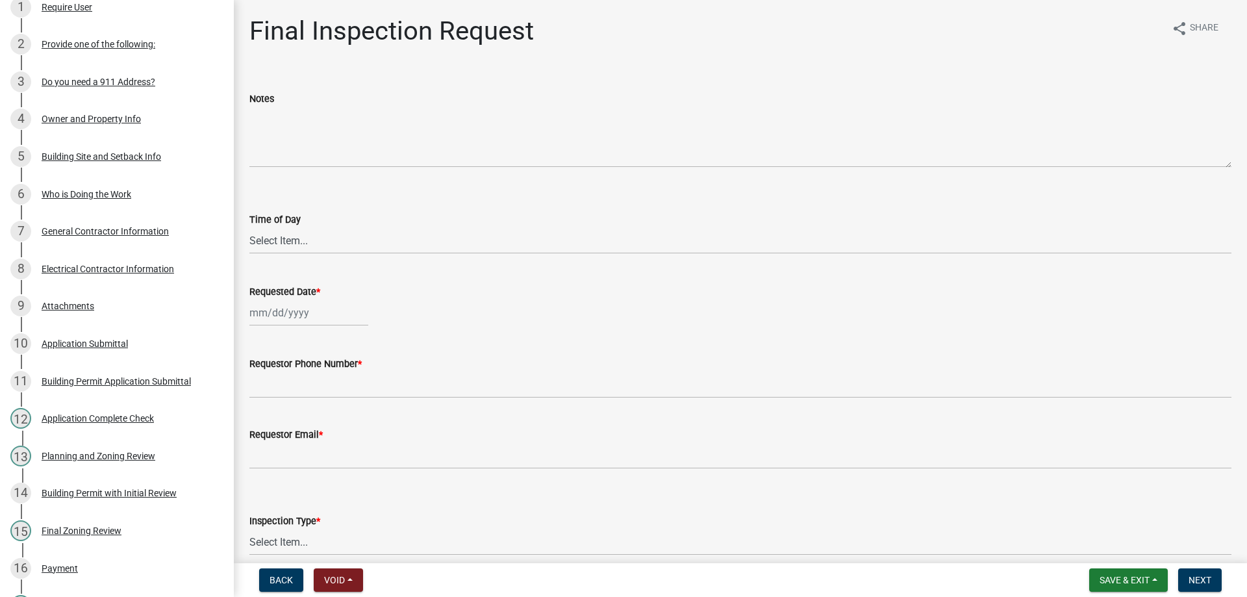
click at [1133, 566] on nav "Back Void Withdraw Lock Expire Void Save & Exit Save Save & Exit Next" at bounding box center [740, 580] width 1013 height 34
click at [1135, 572] on button "Save & Exit" at bounding box center [1128, 579] width 79 height 23
click at [1125, 545] on button "Save & Exit" at bounding box center [1116, 546] width 104 height 31
